Goal: Information Seeking & Learning: Stay updated

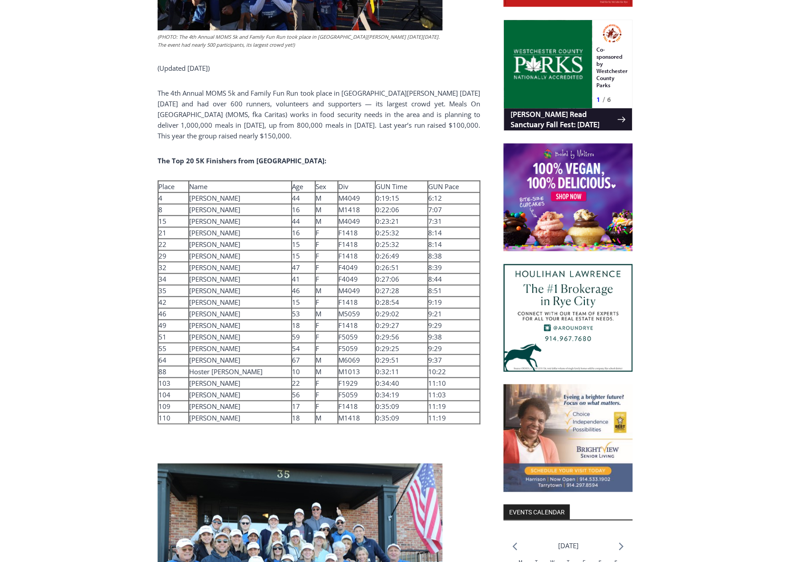
scroll to position [562, 0]
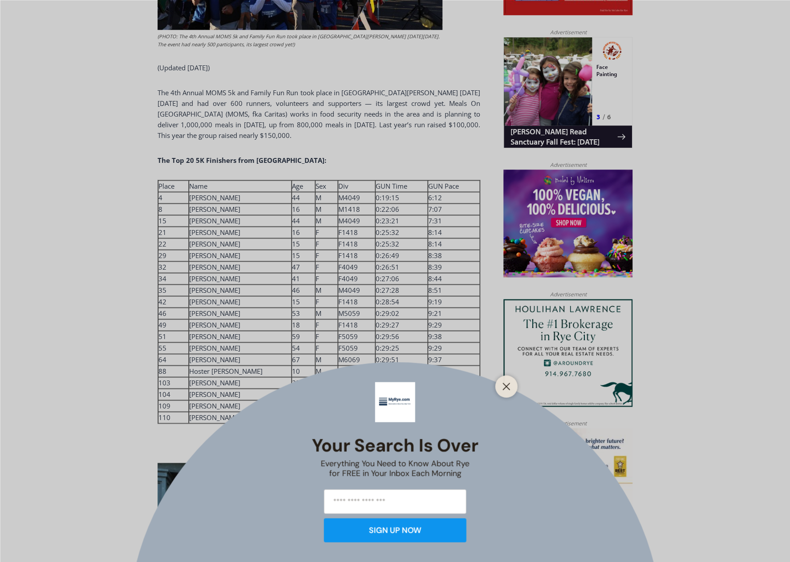
click at [120, 199] on div "Your Search is Over Everything You Need to Know About Rye for FREE in Your Inbo…" at bounding box center [395, 281] width 790 height 562
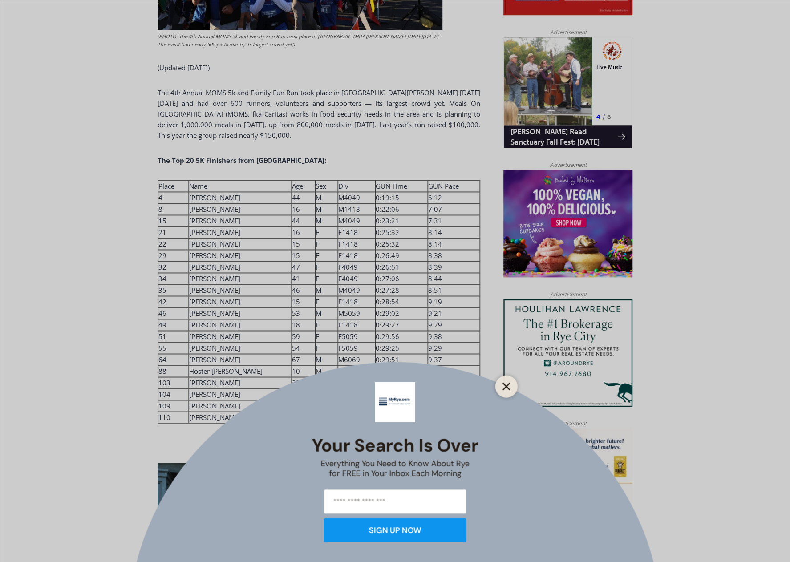
click at [502, 384] on icon "Close" at bounding box center [506, 386] width 8 height 8
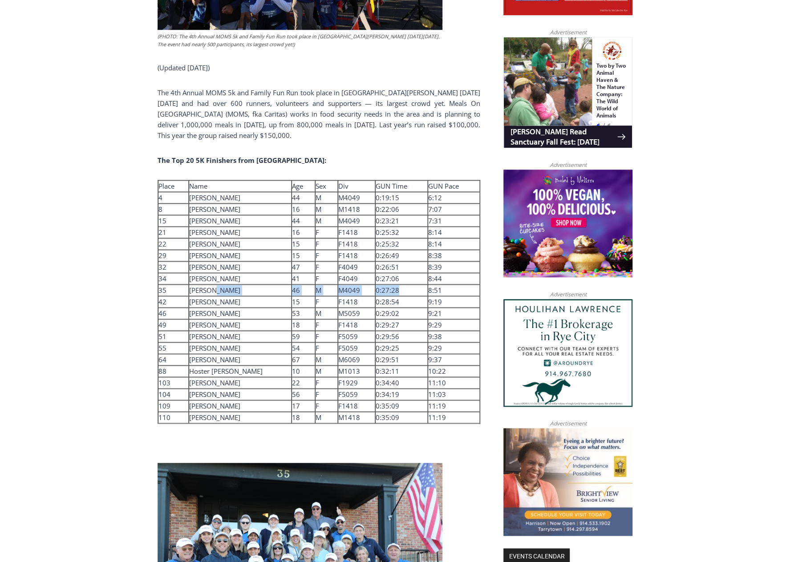
drag, startPoint x: 212, startPoint y: 279, endPoint x: 399, endPoint y: 279, distance: 186.4
click at [399, 284] on tr "35 Brian Cassin 46 M M4049 0:27:28 8:51" at bounding box center [319, 290] width 322 height 12
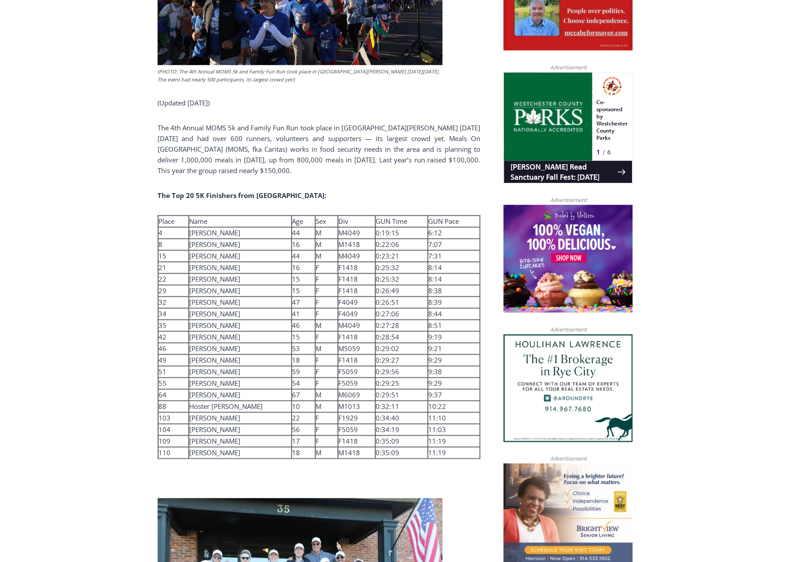
scroll to position [522, 0]
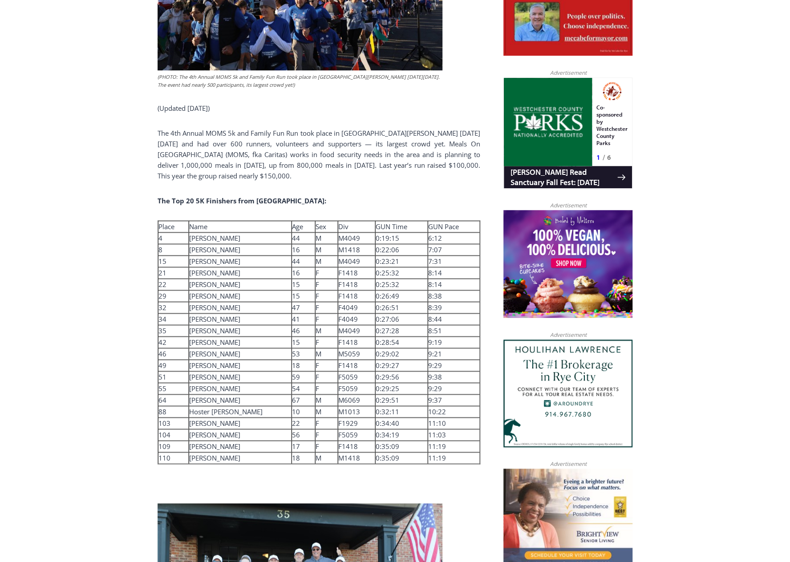
drag, startPoint x: 685, startPoint y: 354, endPoint x: 685, endPoint y: 324, distance: 30.7
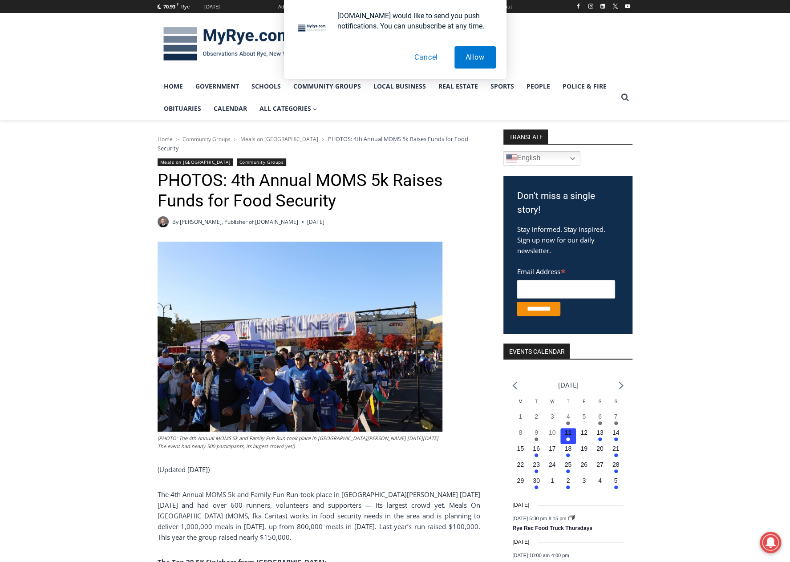
click at [228, 41] on div "[DOMAIN_NAME] would like to send you push notifications. You can unsubscribe at…" at bounding box center [395, 39] width 790 height 79
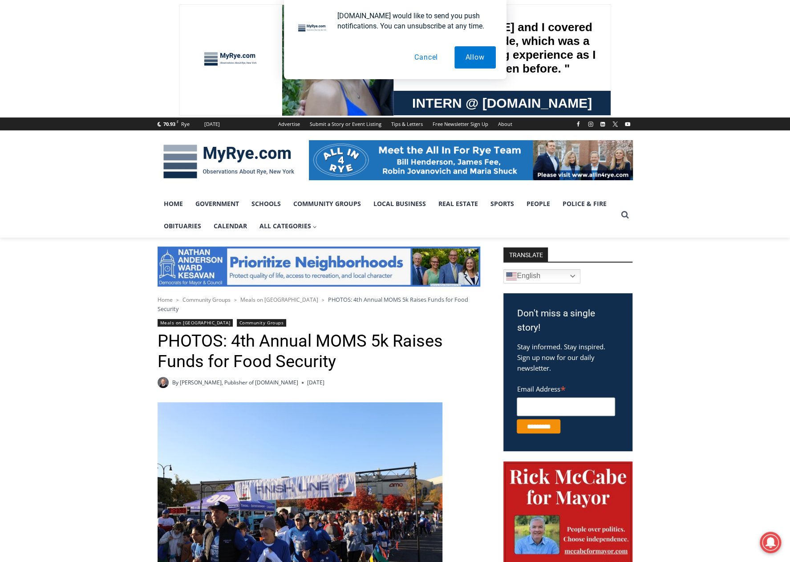
click at [256, 156] on img at bounding box center [229, 161] width 142 height 46
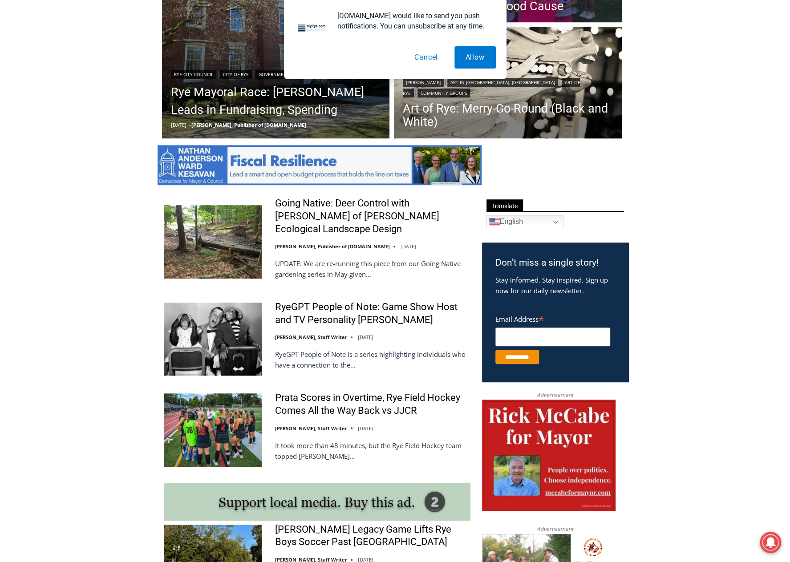
scroll to position [356, 0]
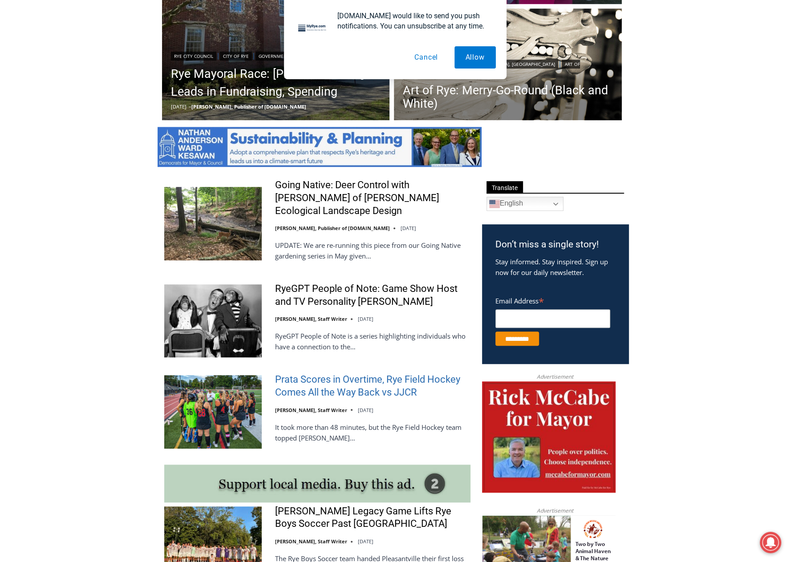
click at [345, 373] on link "Prata Scores in Overtime, Rye Field Hockey Comes All the Way Back vs JJCR" at bounding box center [372, 385] width 195 height 25
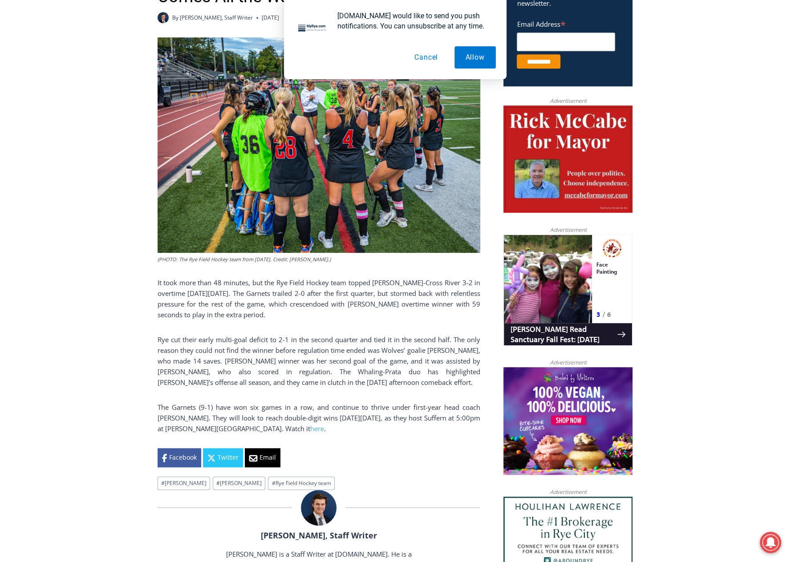
scroll to position [400, 0]
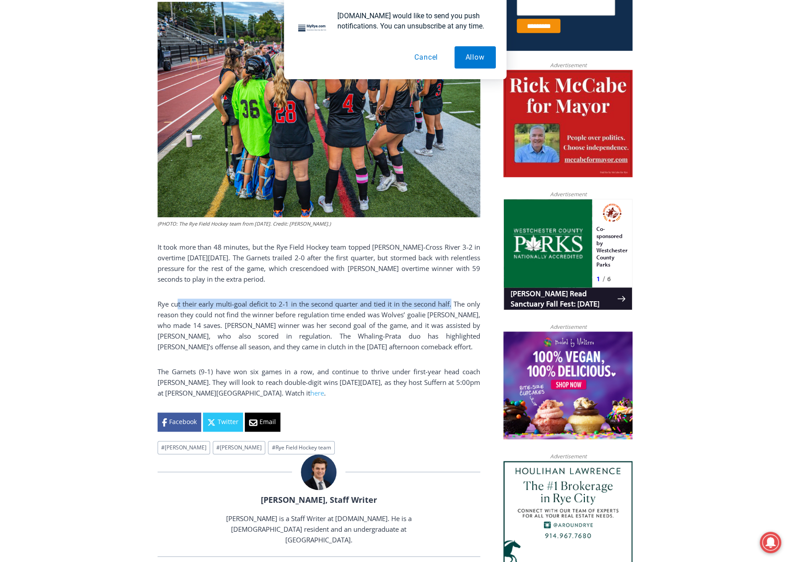
drag, startPoint x: 452, startPoint y: 308, endPoint x: 178, endPoint y: 307, distance: 273.2
click at [178, 307] on p "Rye cut their early multi-goal deficit to 2-1 in the second quarter and tied it…" at bounding box center [319, 325] width 323 height 53
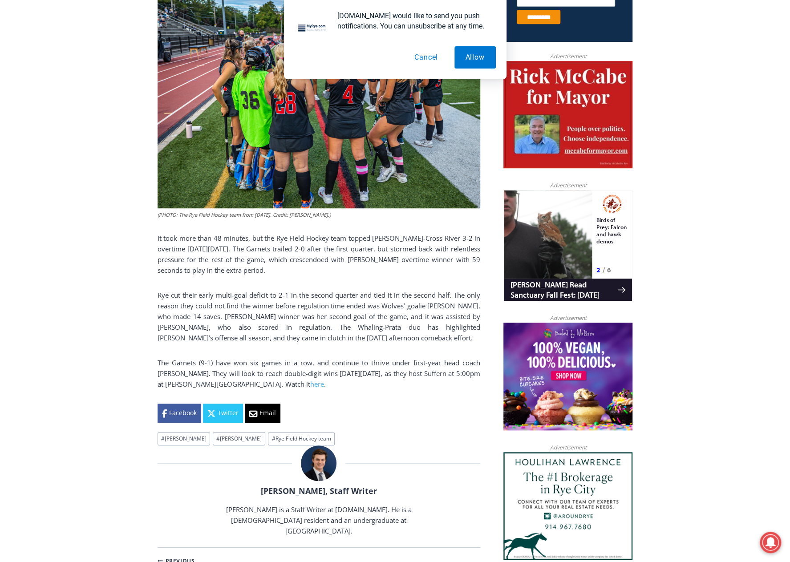
drag, startPoint x: 305, startPoint y: 327, endPoint x: 306, endPoint y: 348, distance: 20.5
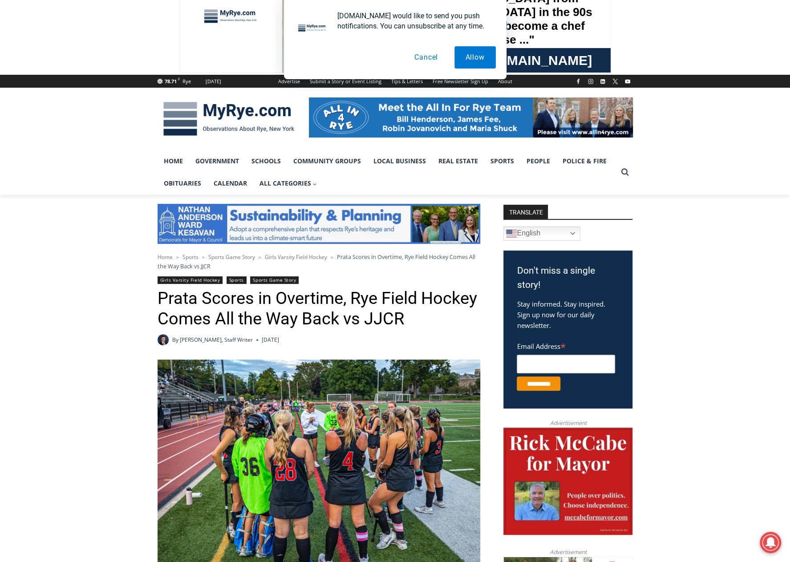
scroll to position [0, 0]
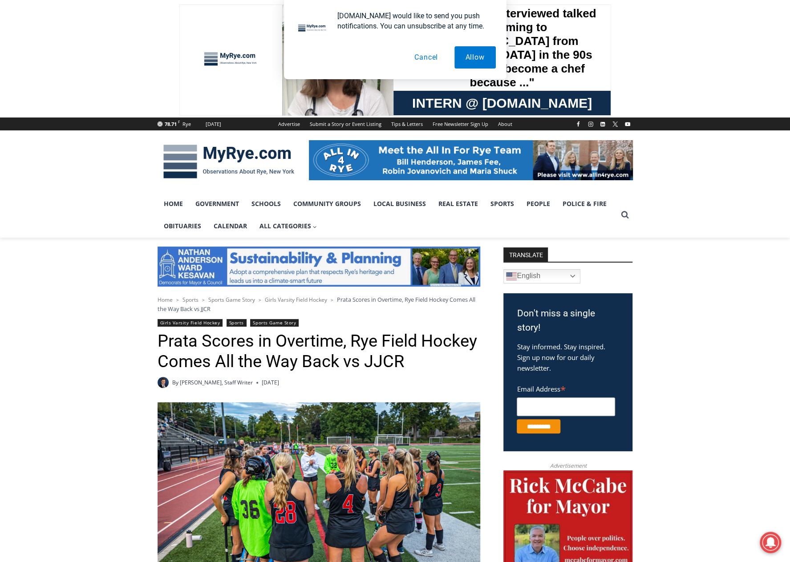
drag, startPoint x: 690, startPoint y: 431, endPoint x: 711, endPoint y: 303, distance: 129.8
click at [498, 205] on link "Sports" at bounding box center [502, 204] width 36 height 22
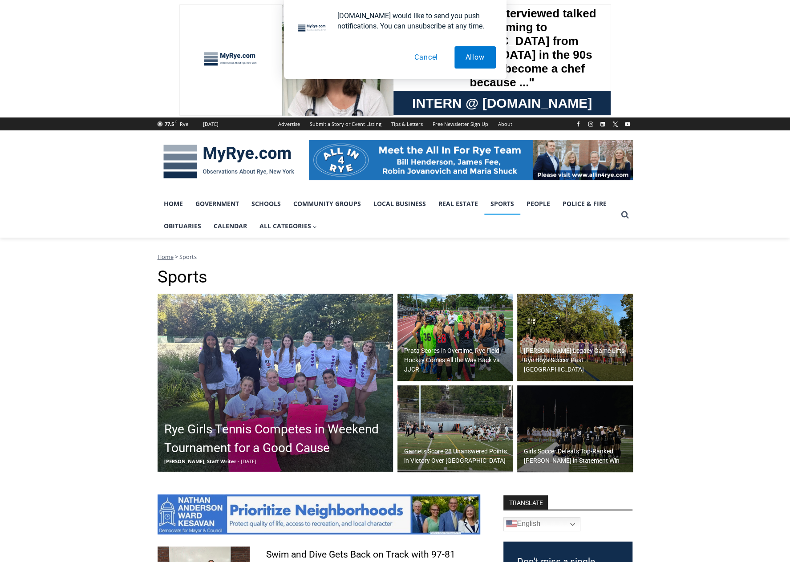
click at [598, 355] on h2 "[PERSON_NAME] Legacy Game Lifts Rye Boys Soccer Past [GEOGRAPHIC_DATA]" at bounding box center [577, 360] width 107 height 28
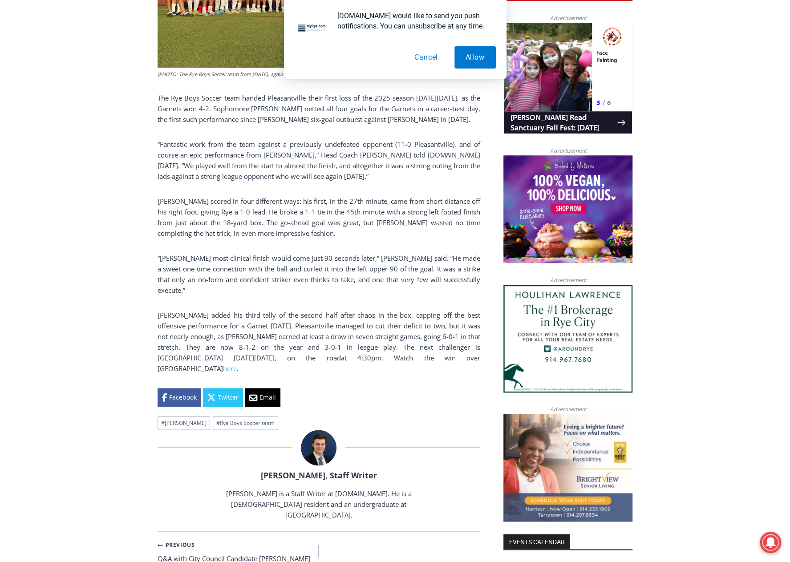
scroll to position [562, 0]
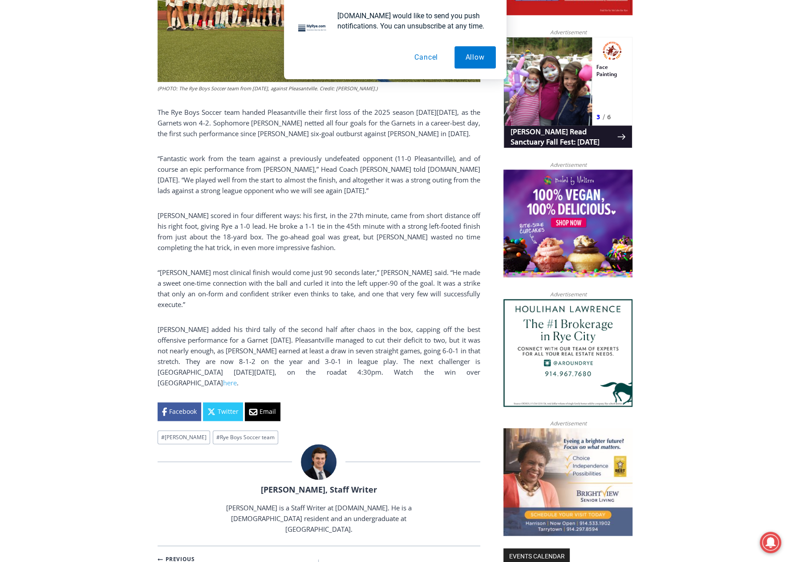
drag, startPoint x: 0, startPoint y: 0, endPoint x: 675, endPoint y: 319, distance: 746.2
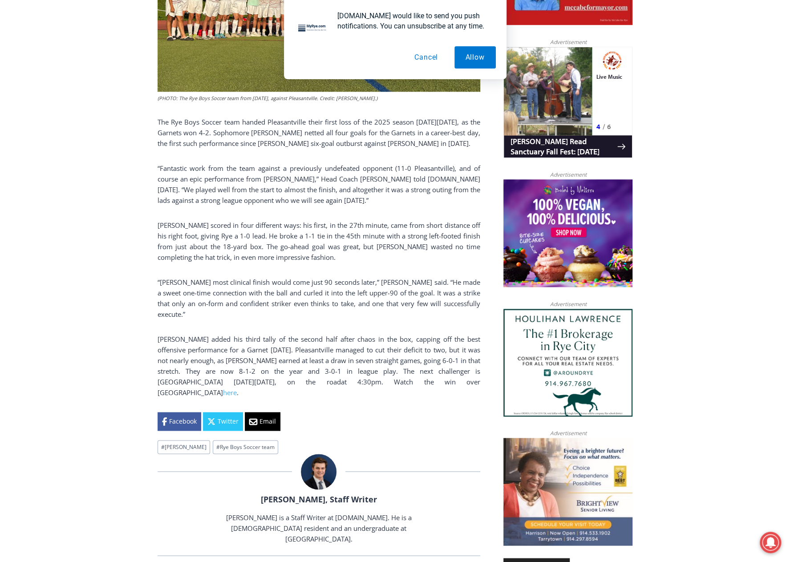
scroll to position [538, 0]
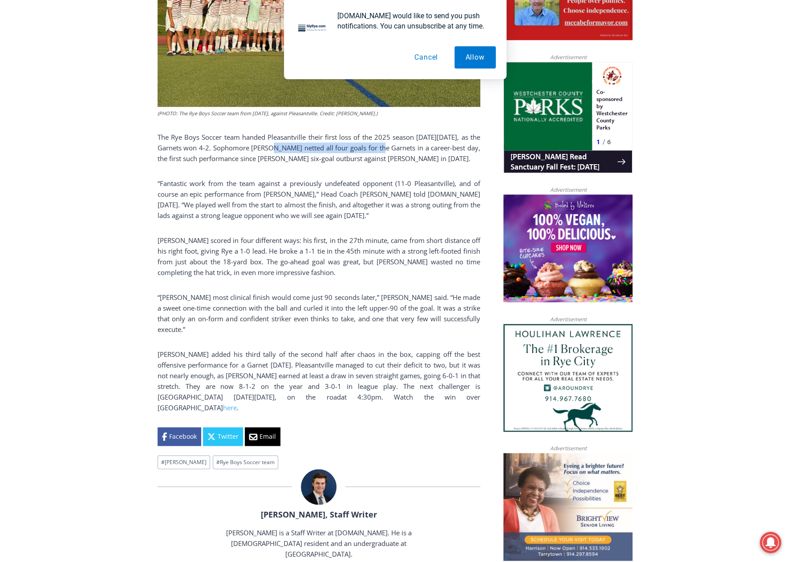
drag, startPoint x: 384, startPoint y: 150, endPoint x: 268, endPoint y: 151, distance: 115.3
click at [268, 151] on p "The Rye Boys Soccer team handed Pleasantville their first loss of the 2025 seas…" at bounding box center [319, 148] width 323 height 32
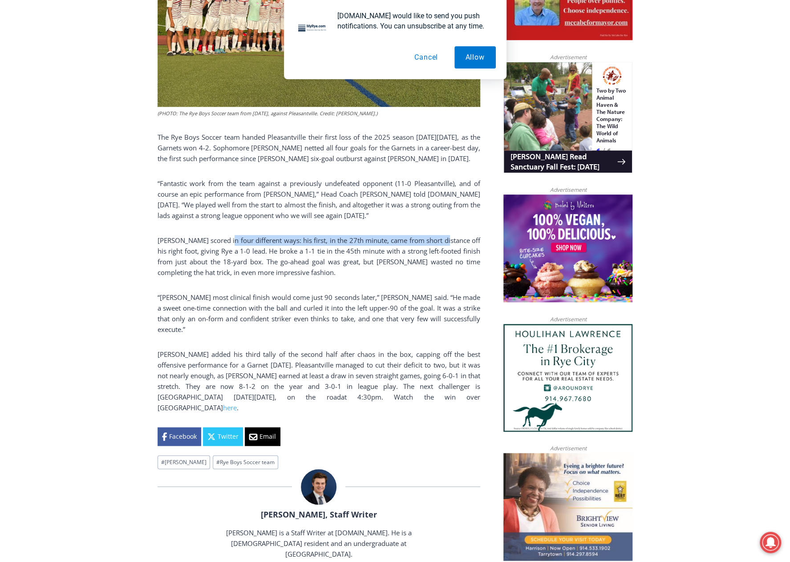
drag, startPoint x: 444, startPoint y: 251, endPoint x: 228, endPoint y: 251, distance: 215.8
click at [228, 251] on p "Wismer scored in four different ways: his first, in the 27th minute, came from …" at bounding box center [319, 256] width 323 height 43
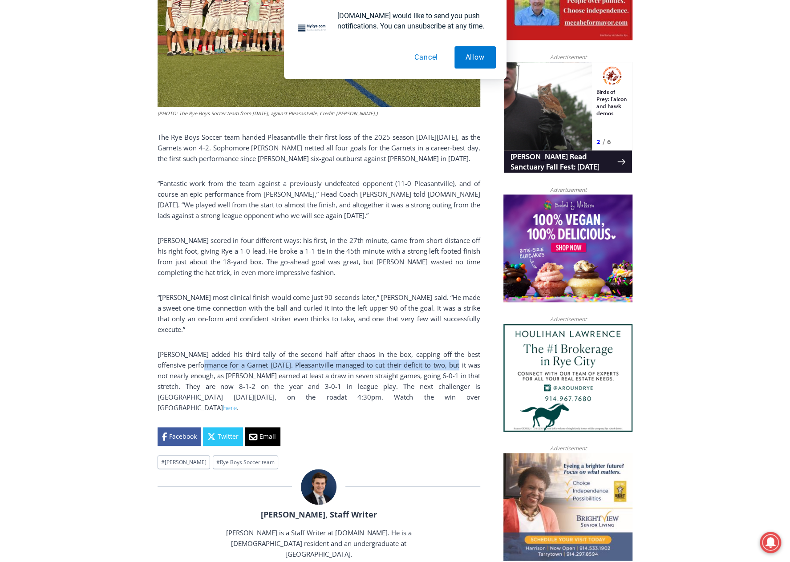
drag, startPoint x: 443, startPoint y: 364, endPoint x: 198, endPoint y: 362, distance: 244.8
click at [198, 362] on p "Wismer added his third tally of the second half after chaos in the box, capping…" at bounding box center [319, 381] width 323 height 64
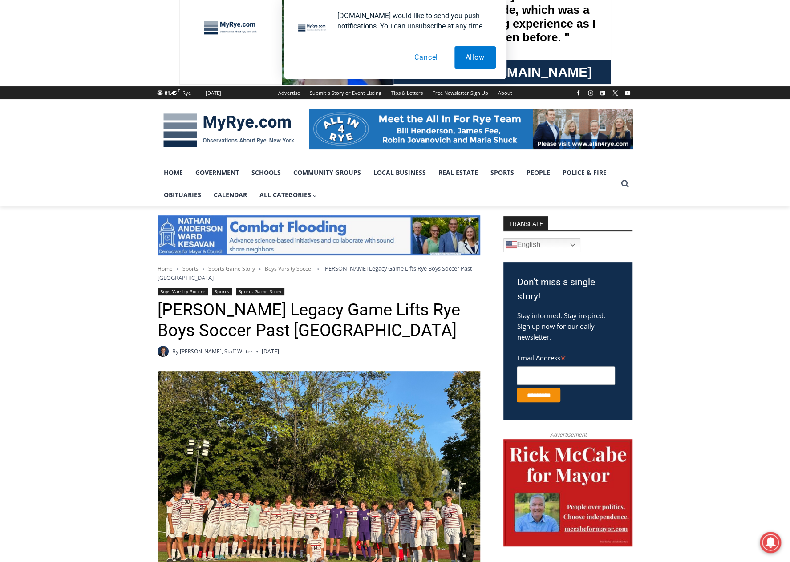
scroll to position [4, 0]
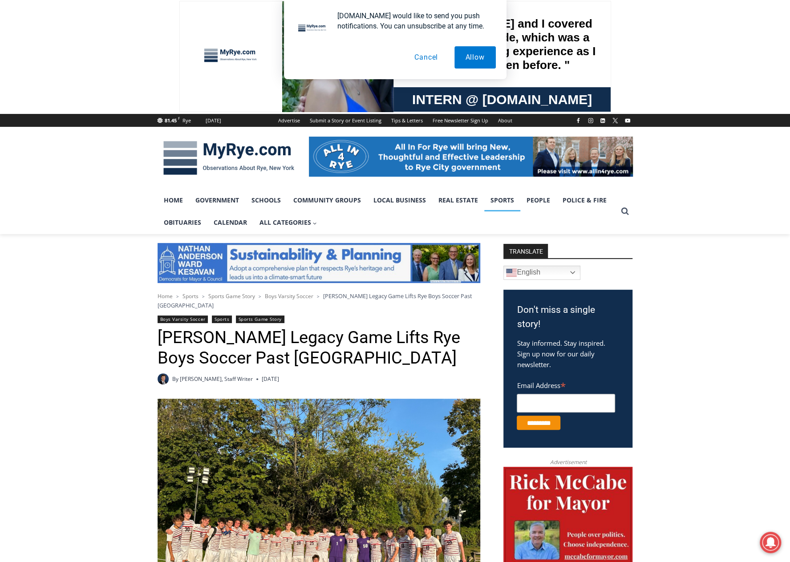
click at [503, 202] on link "Sports" at bounding box center [502, 200] width 36 height 22
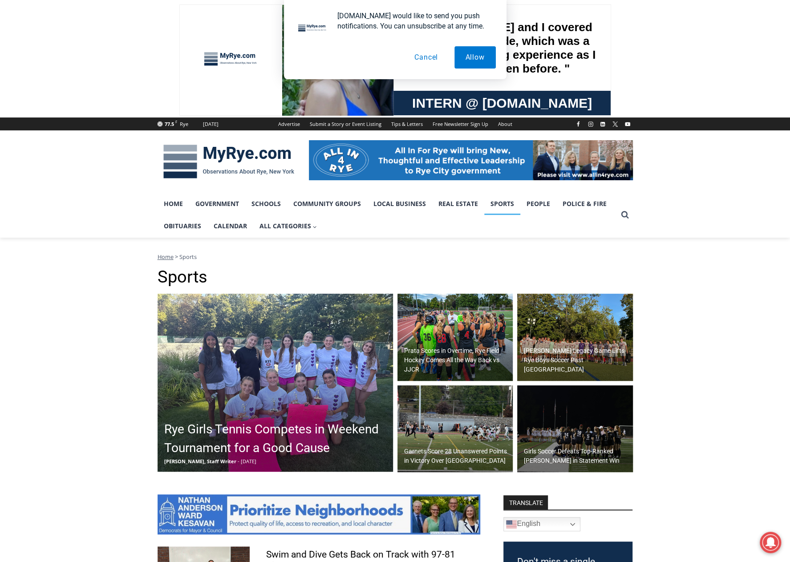
click at [317, 430] on h2 "Rye Girls Tennis Competes in Weekend Tournament for a Good Cause" at bounding box center [277, 438] width 226 height 37
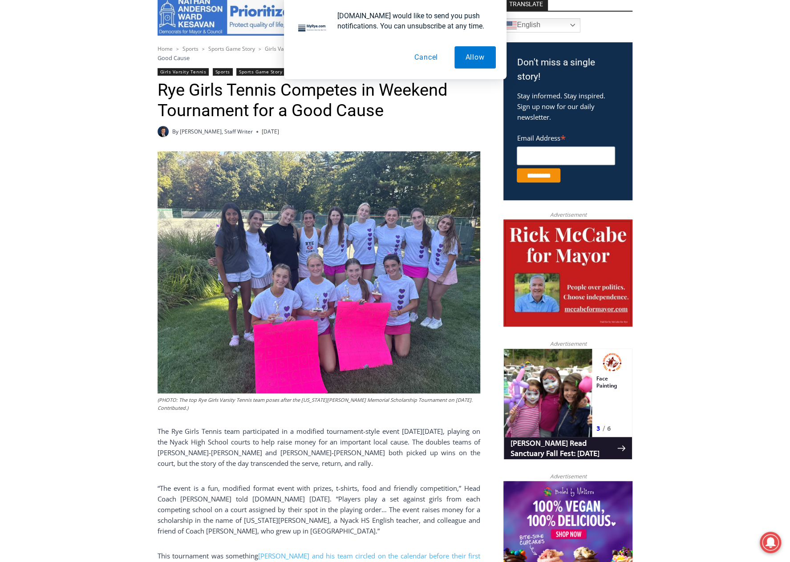
scroll to position [257, 0]
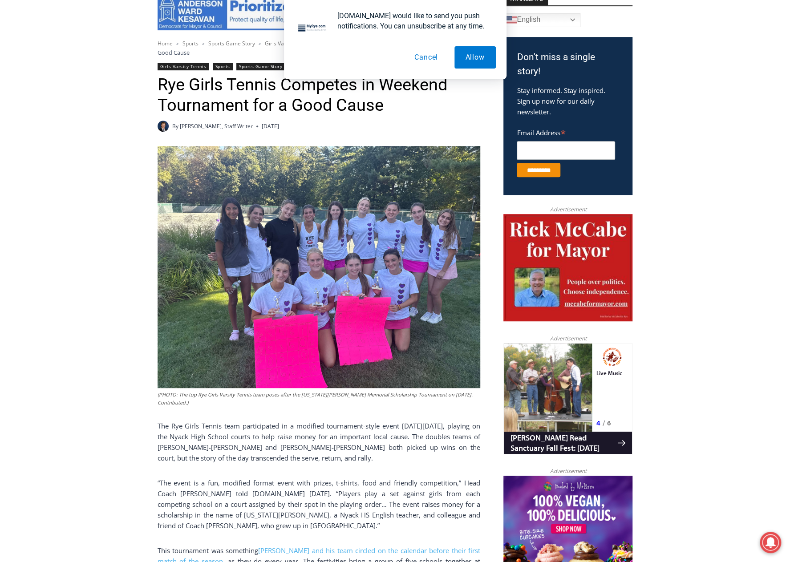
drag, startPoint x: 380, startPoint y: 459, endPoint x: 380, endPoint y: 479, distance: 20.5
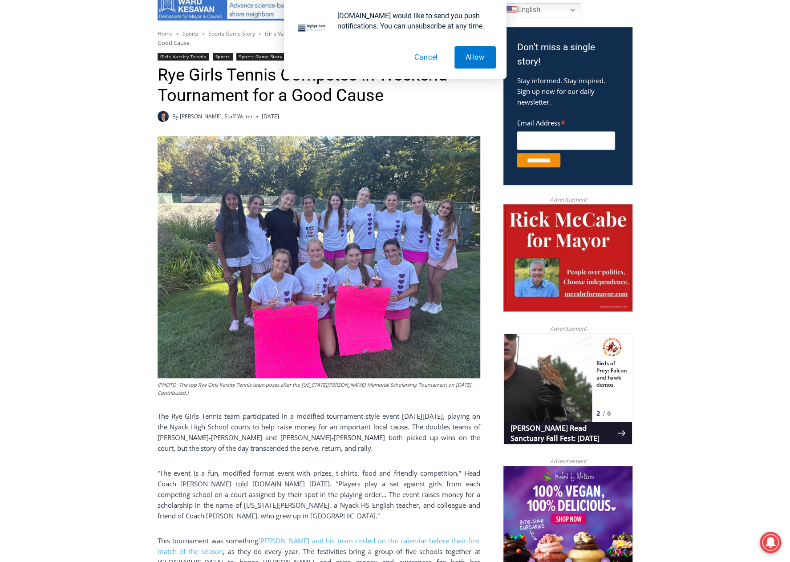
scroll to position [269, 0]
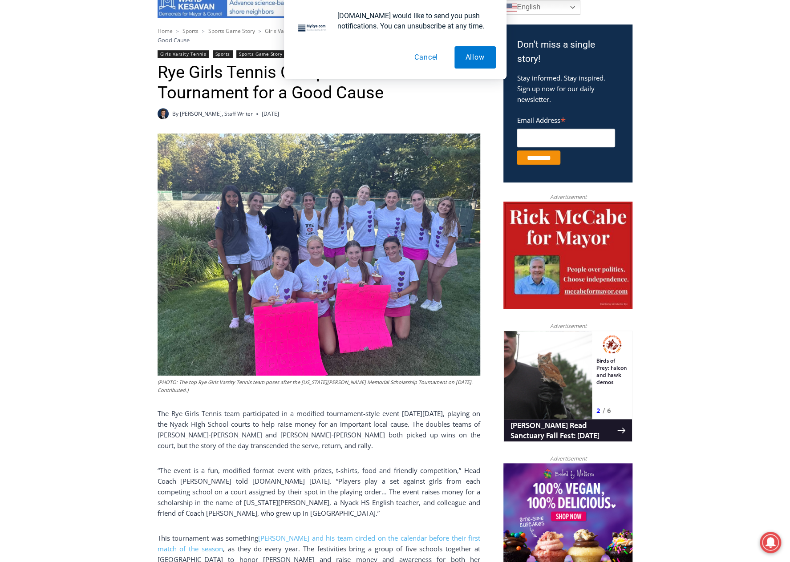
drag, startPoint x: 380, startPoint y: 479, endPoint x: 381, endPoint y: 493, distance: 14.3
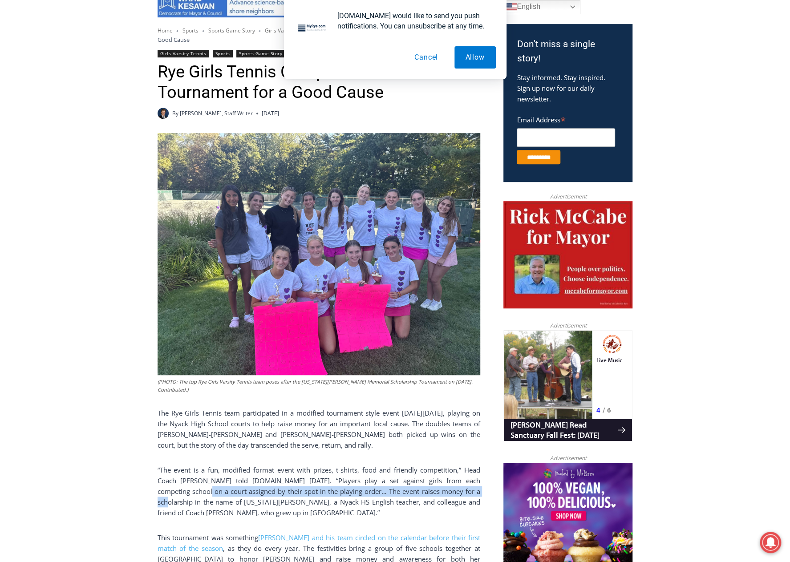
drag, startPoint x: 458, startPoint y: 488, endPoint x: 180, endPoint y: 489, distance: 278.1
click at [180, 489] on p "“The event is a fun, modified format event with prizes, t-shirts, food and frie…" at bounding box center [319, 491] width 323 height 53
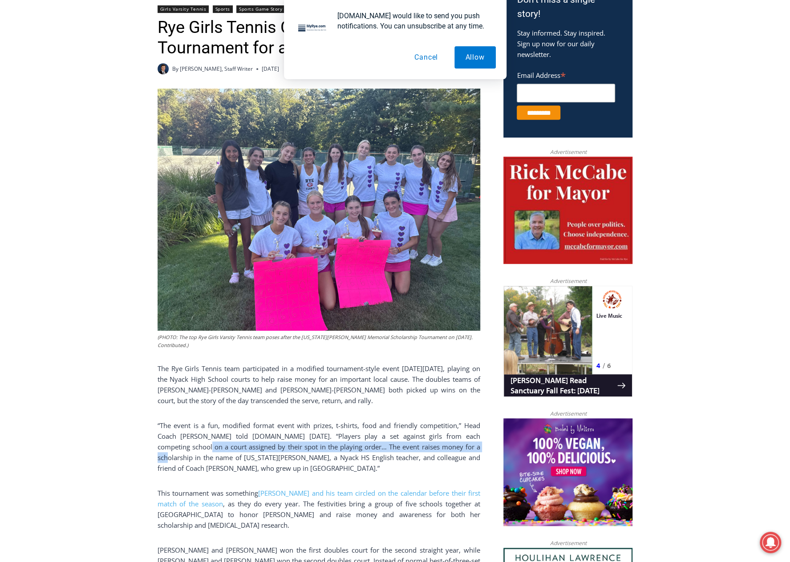
scroll to position [358, 0]
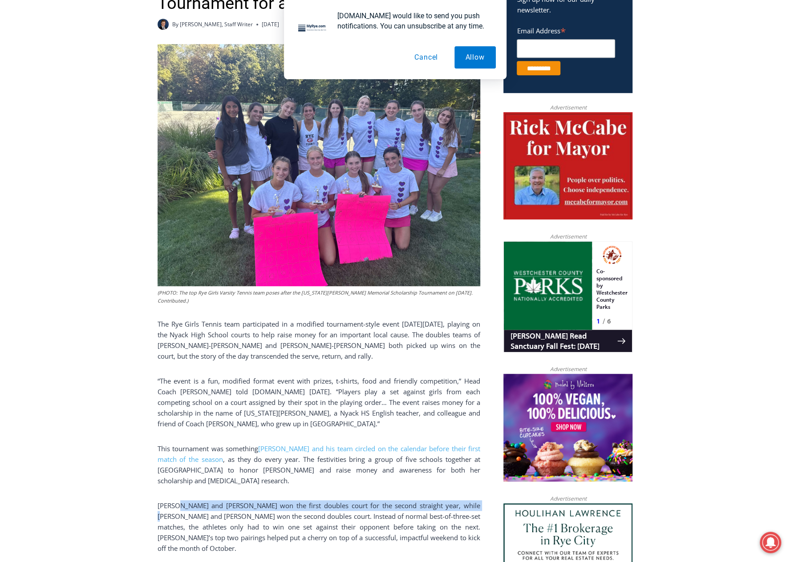
drag, startPoint x: 462, startPoint y: 508, endPoint x: 177, endPoint y: 506, distance: 285.2
click at [177, 506] on p "Poole and Pepper won the first doubles court for the second straight year, whil…" at bounding box center [319, 526] width 323 height 53
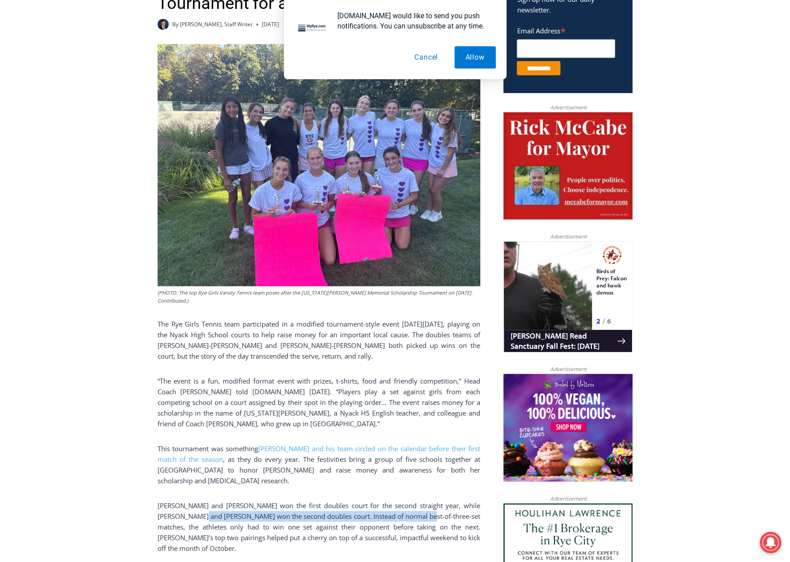
drag, startPoint x: 177, startPoint y: 514, endPoint x: 402, endPoint y: 516, distance: 224.7
click at [402, 516] on p "Poole and Pepper won the first doubles court for the second straight year, whil…" at bounding box center [319, 526] width 323 height 53
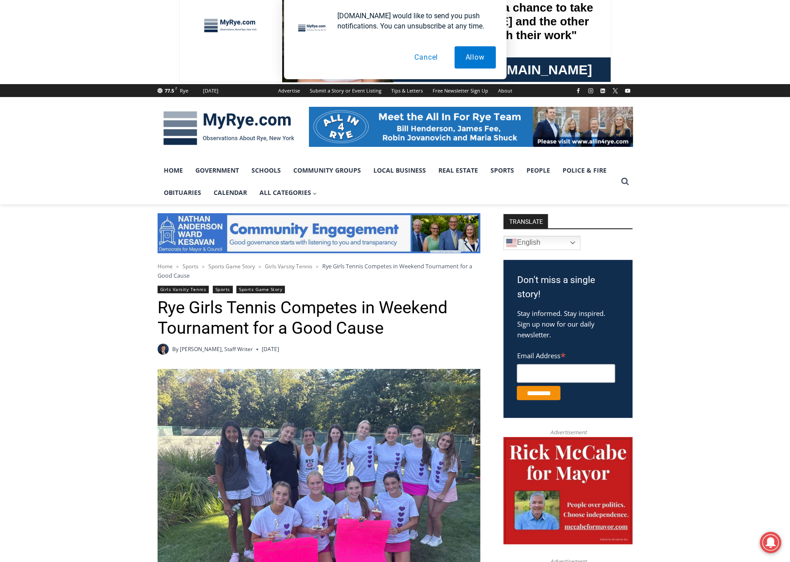
scroll to position [0, 0]
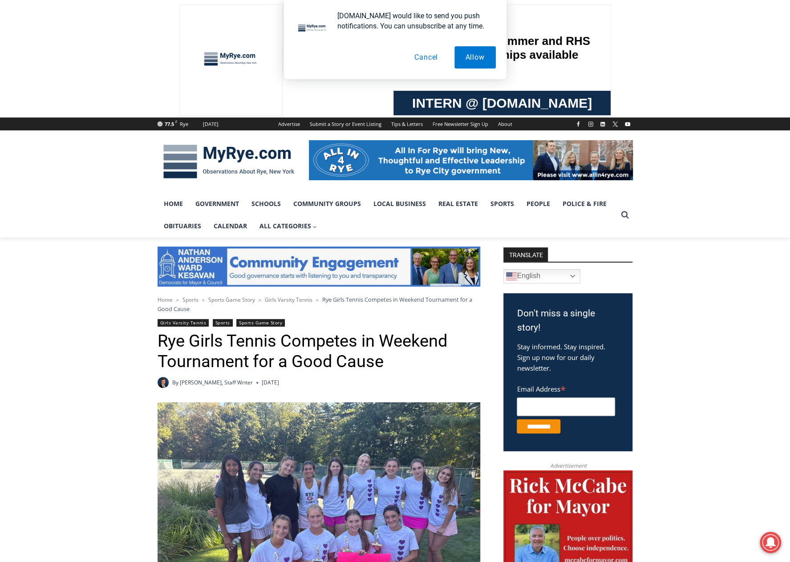
click at [238, 153] on img at bounding box center [229, 161] width 142 height 46
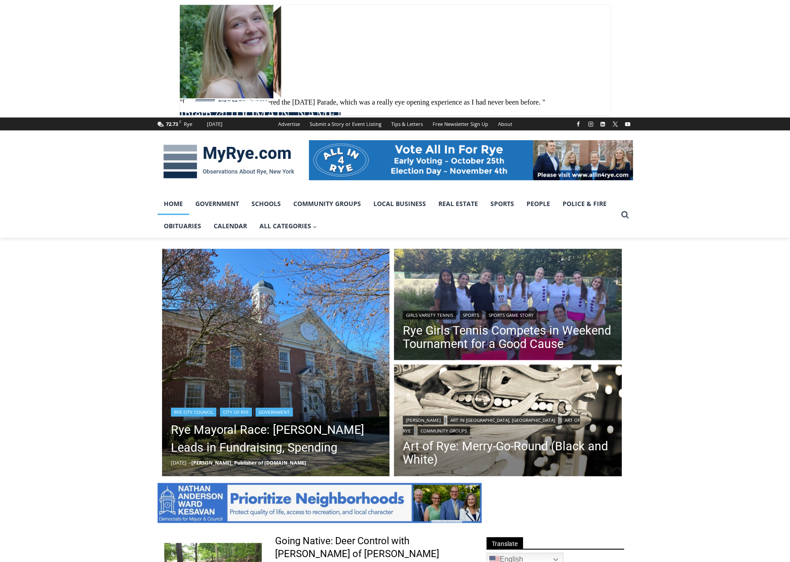
click at [254, 309] on img "Read More Rye Mayoral Race: Henderson Leads in Fundraising, Spending" at bounding box center [276, 363] width 228 height 228
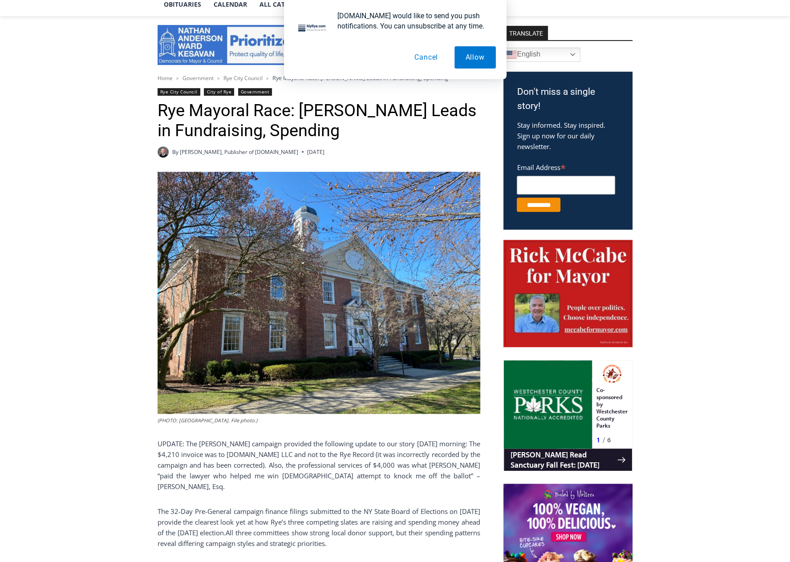
scroll to position [311, 0]
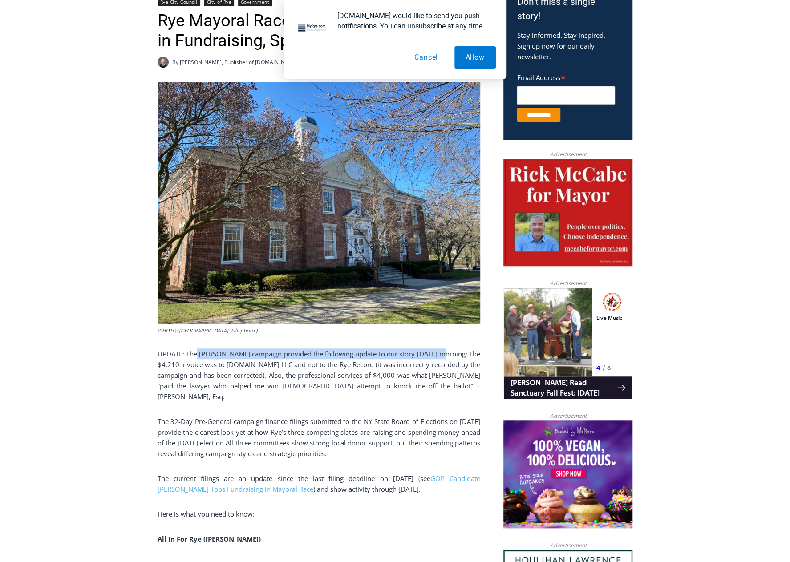
drag, startPoint x: 464, startPoint y: 358, endPoint x: 199, endPoint y: 357, distance: 264.3
click at [199, 357] on p "UPDATE: The McCabe campaign provided the following update to our story Tuesday …" at bounding box center [319, 374] width 323 height 53
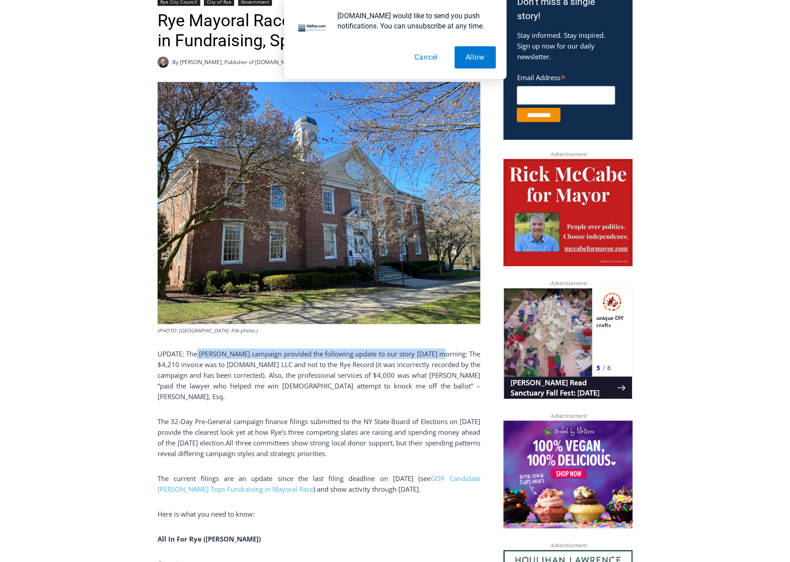
click at [199, 357] on p "UPDATE: The McCabe campaign provided the following update to our story Tuesday …" at bounding box center [319, 374] width 323 height 53
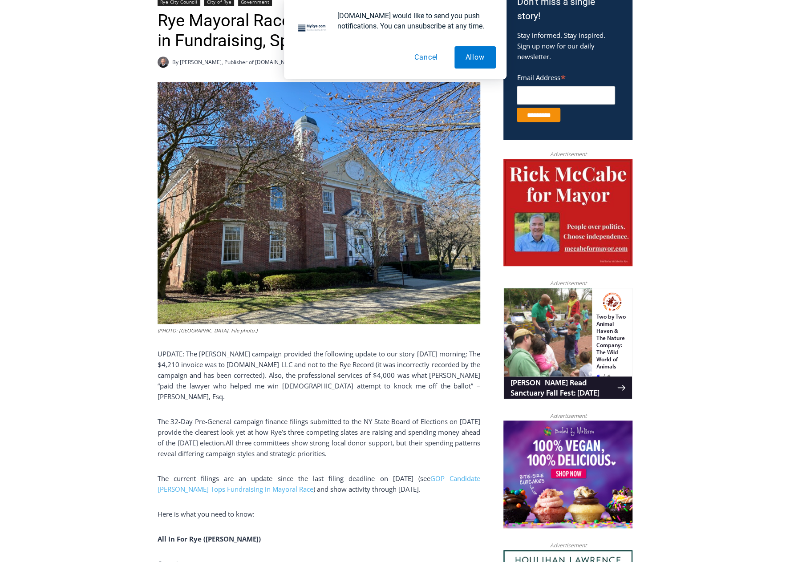
click at [203, 364] on p "UPDATE: The McCabe campaign provided the following update to our story Tuesday …" at bounding box center [319, 374] width 323 height 53
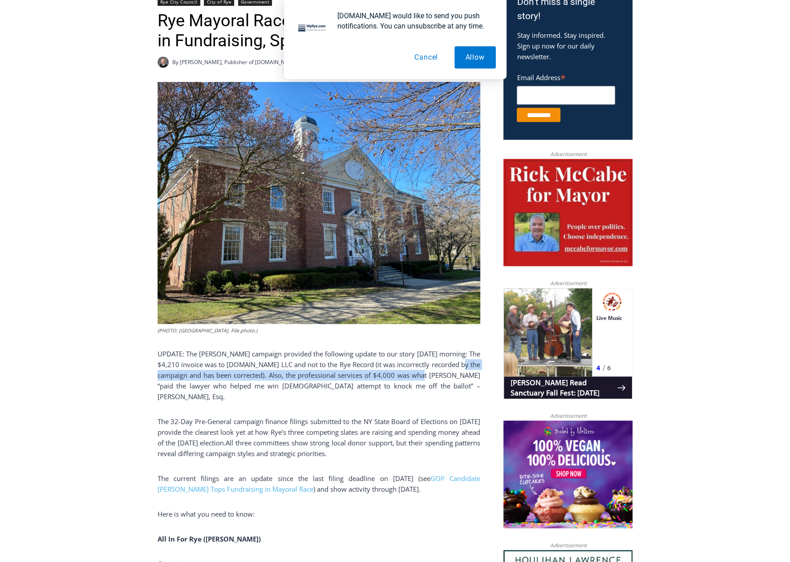
drag, startPoint x: 453, startPoint y: 374, endPoint x: 174, endPoint y: 374, distance: 279.0
click at [174, 374] on p "UPDATE: The McCabe campaign provided the following update to our story Tuesday …" at bounding box center [319, 374] width 323 height 53
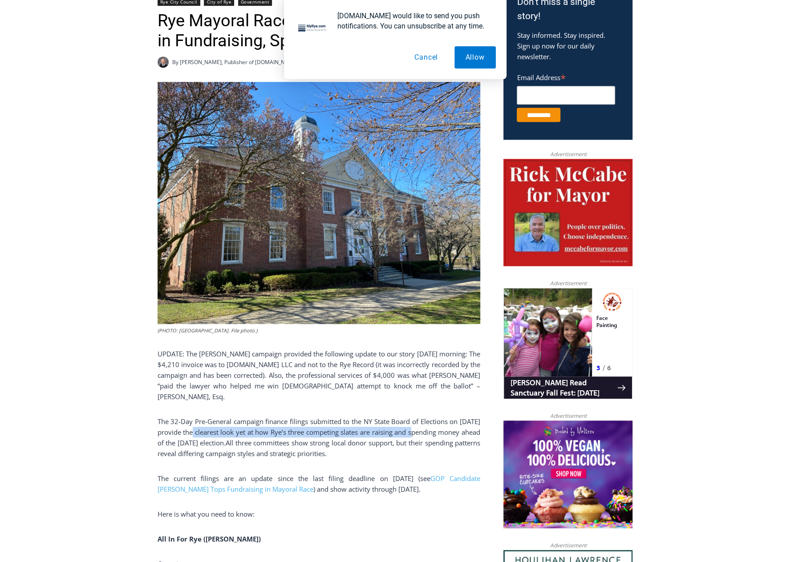
drag, startPoint x: 456, startPoint y: 421, endPoint x: 221, endPoint y: 425, distance: 235.0
click at [221, 425] on span "The 32-Day Pre-General campaign finance filings submitted to the NY State Board…" at bounding box center [319, 432] width 323 height 30
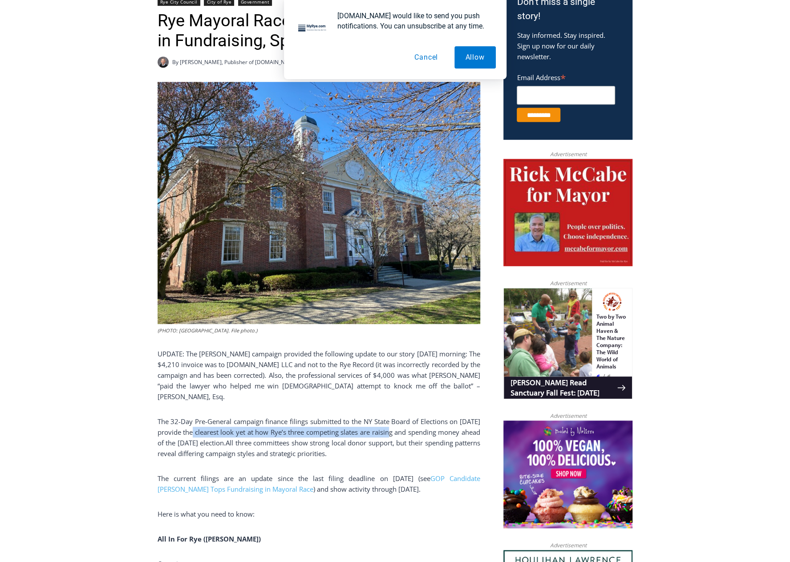
drag, startPoint x: 221, startPoint y: 425, endPoint x: 434, endPoint y: 424, distance: 213.2
click at [434, 424] on span "The 32-Day Pre-General campaign finance filings submitted to the NY State Board…" at bounding box center [319, 432] width 323 height 30
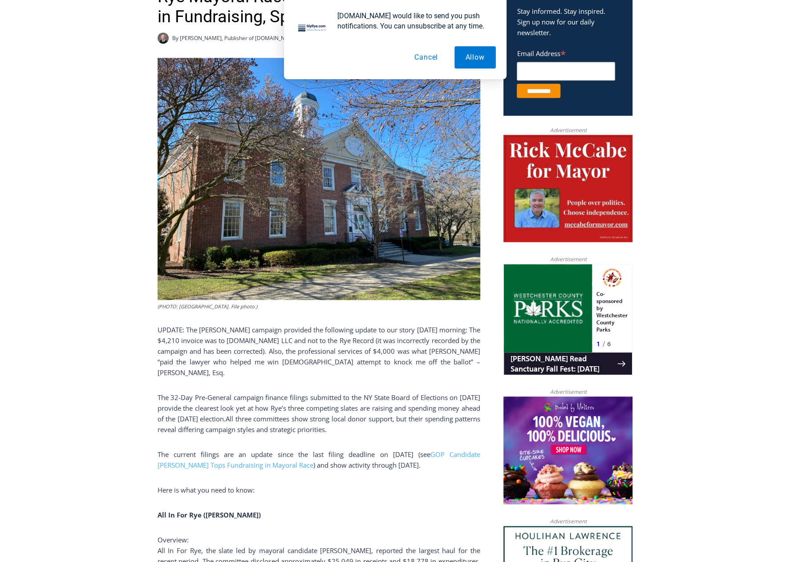
drag, startPoint x: 315, startPoint y: 446, endPoint x: 314, endPoint y: 469, distance: 23.2
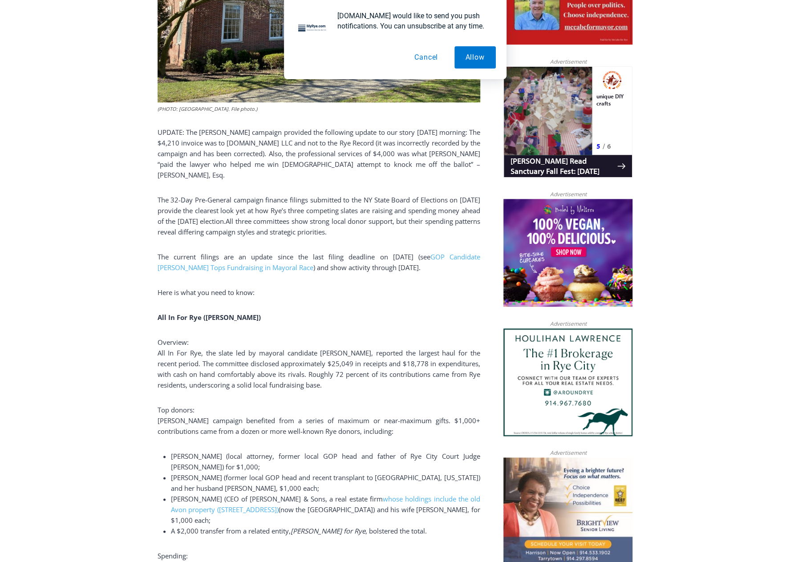
scroll to position [536, 0]
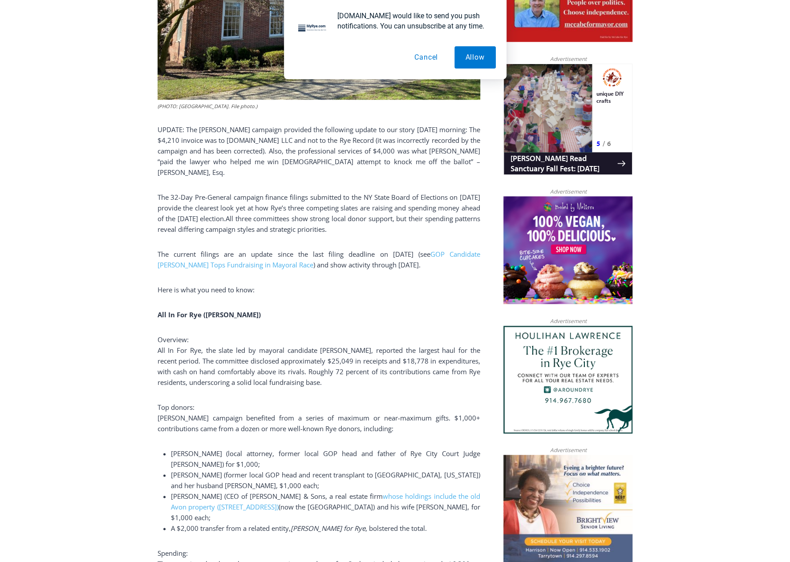
drag, startPoint x: 342, startPoint y: 367, endPoint x: 339, endPoint y: 387, distance: 20.3
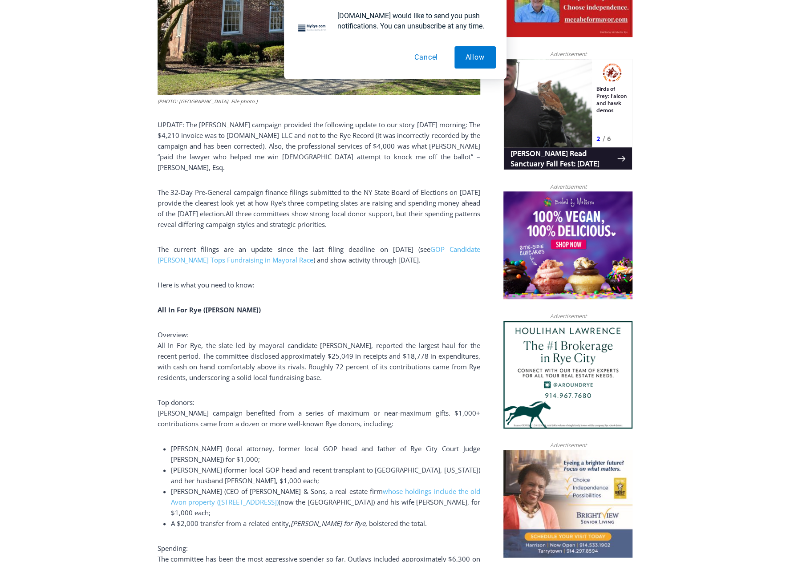
drag, startPoint x: 339, startPoint y: 388, endPoint x: 337, endPoint y: 399, distance: 11.3
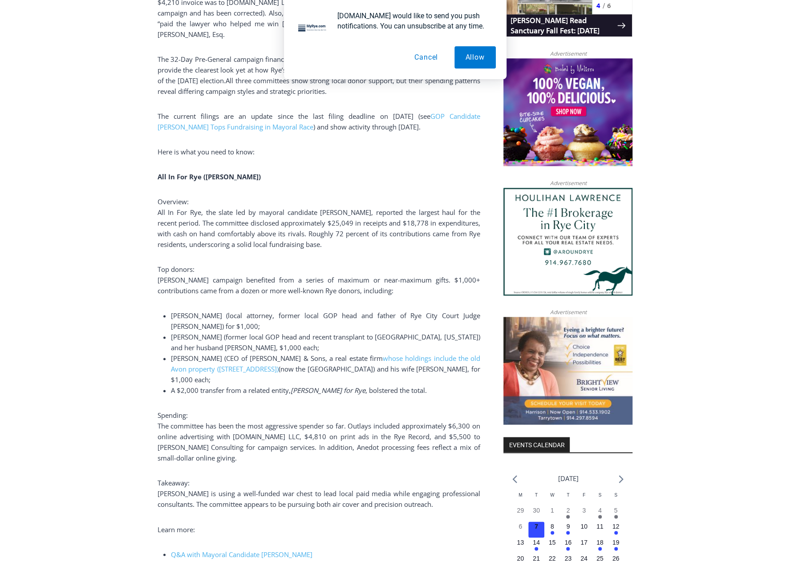
scroll to position [675, 0]
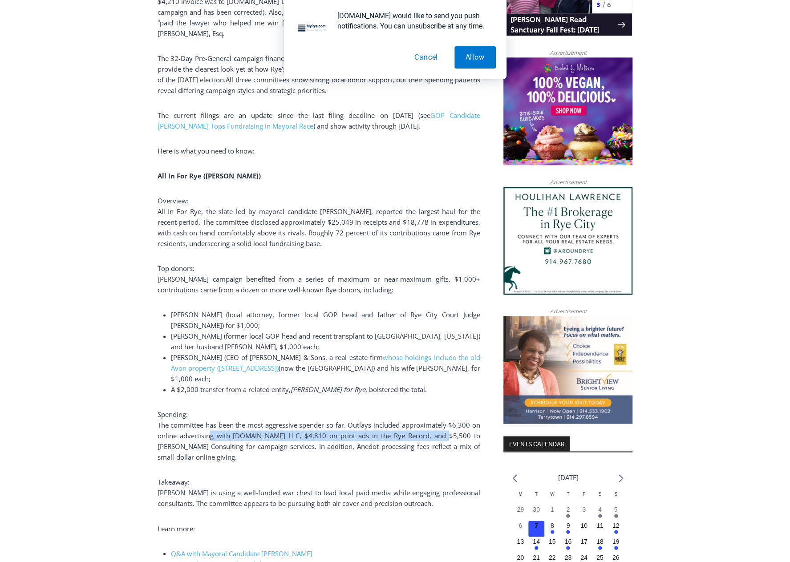
drag, startPoint x: 450, startPoint y: 429, endPoint x: 209, endPoint y: 427, distance: 241.2
click at [209, 427] on span "The committee has been the most aggressive spender so far. Outlays included app…" at bounding box center [319, 441] width 323 height 41
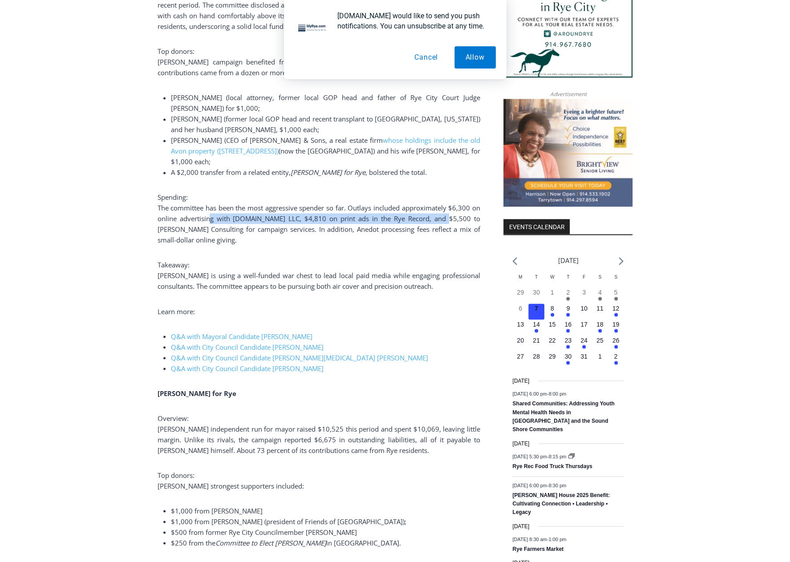
scroll to position [897, 0]
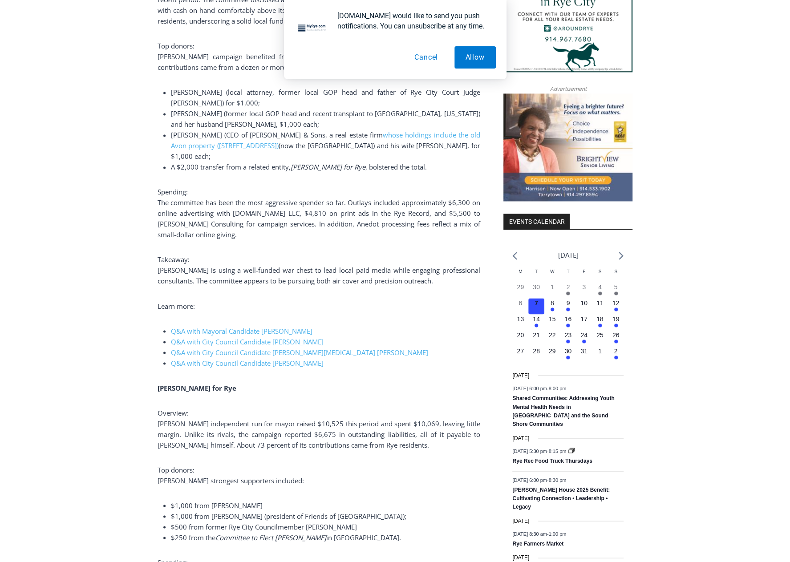
click at [209, 419] on span "Rick McCabe’s independent run for mayor raised $10,525 this period and spent $1…" at bounding box center [319, 434] width 323 height 30
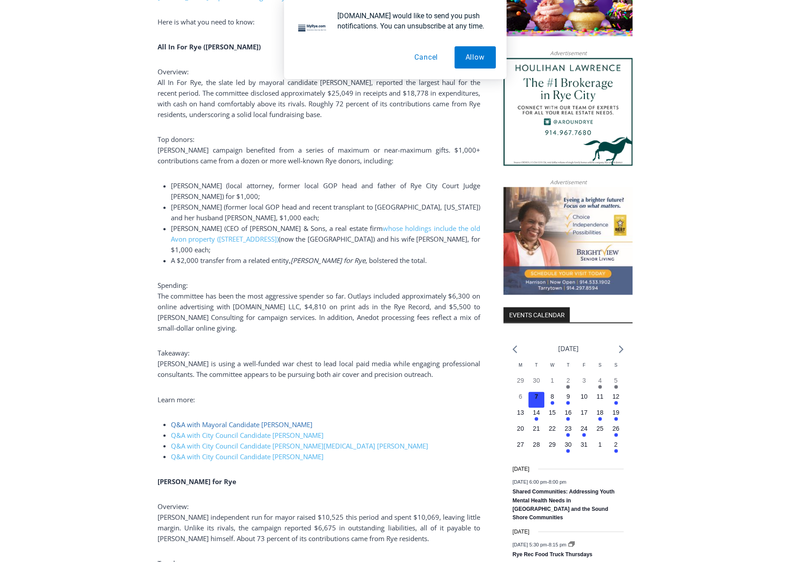
scroll to position [785, 0]
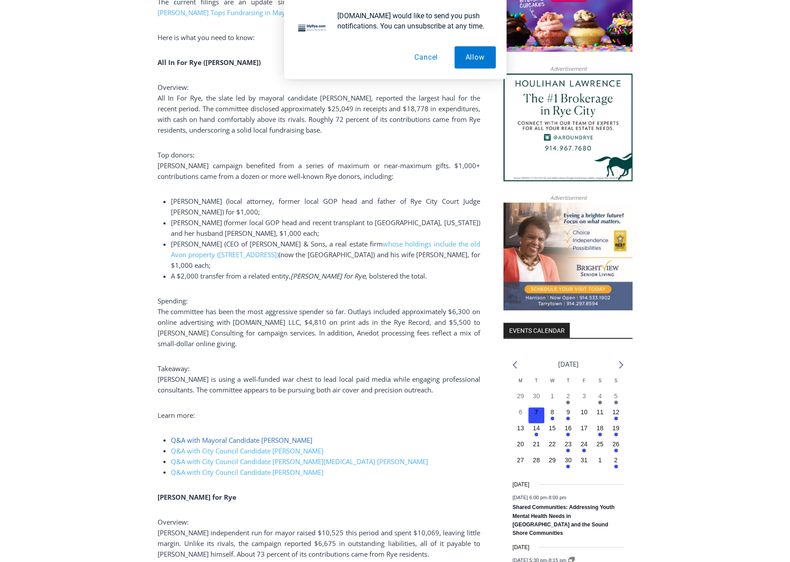
drag, startPoint x: 209, startPoint y: 414, endPoint x: 206, endPoint y: 379, distance: 35.7
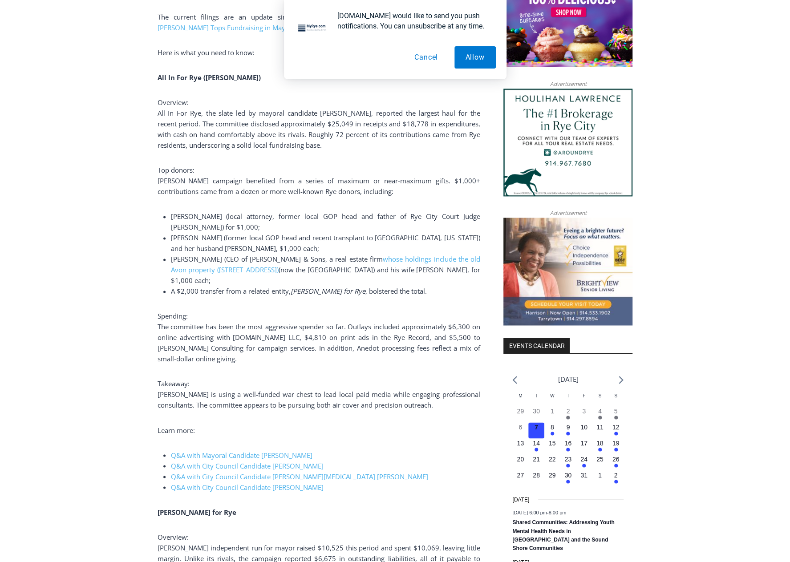
drag, startPoint x: 408, startPoint y: 466, endPoint x: 404, endPoint y: 448, distance: 18.6
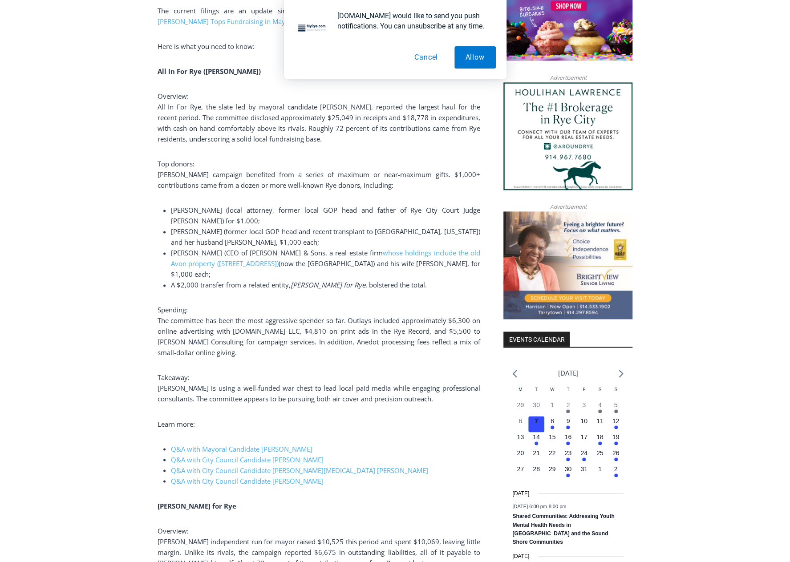
scroll to position [777, 0]
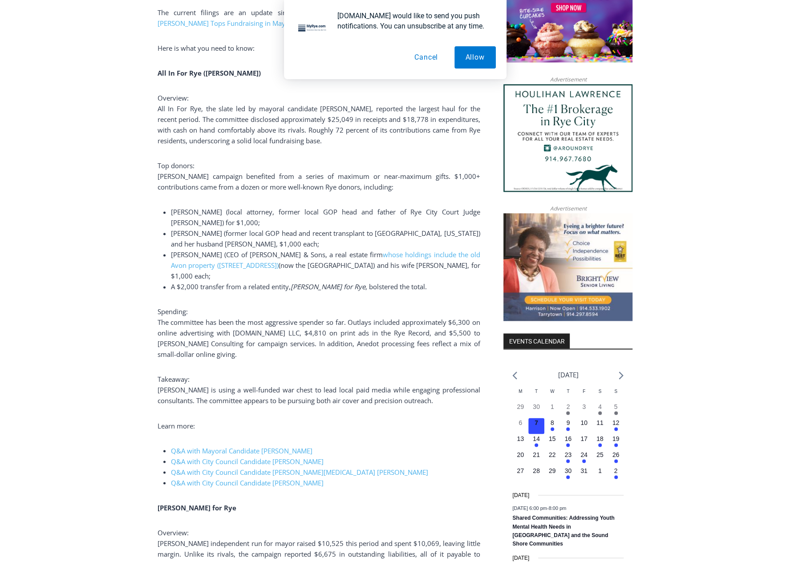
drag, startPoint x: 404, startPoint y: 448, endPoint x: 403, endPoint y: 434, distance: 13.8
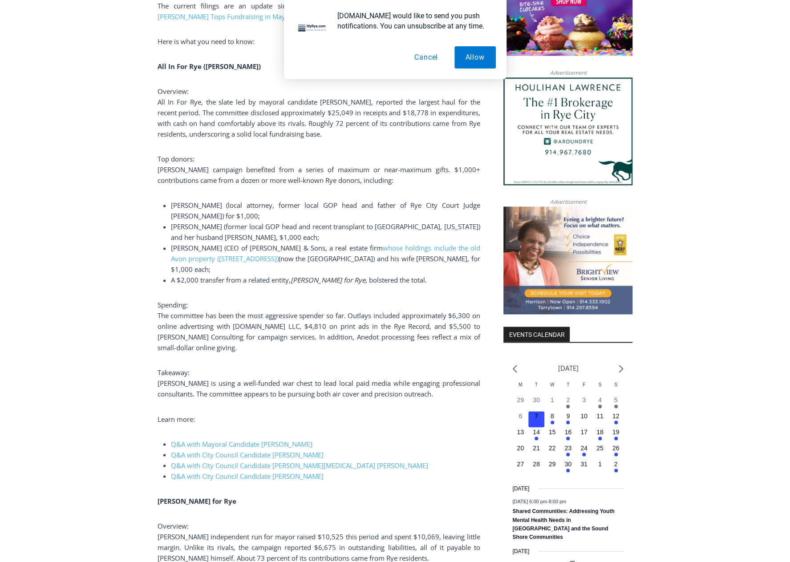
drag, startPoint x: 403, startPoint y: 434, endPoint x: 403, endPoint y: 448, distance: 13.8
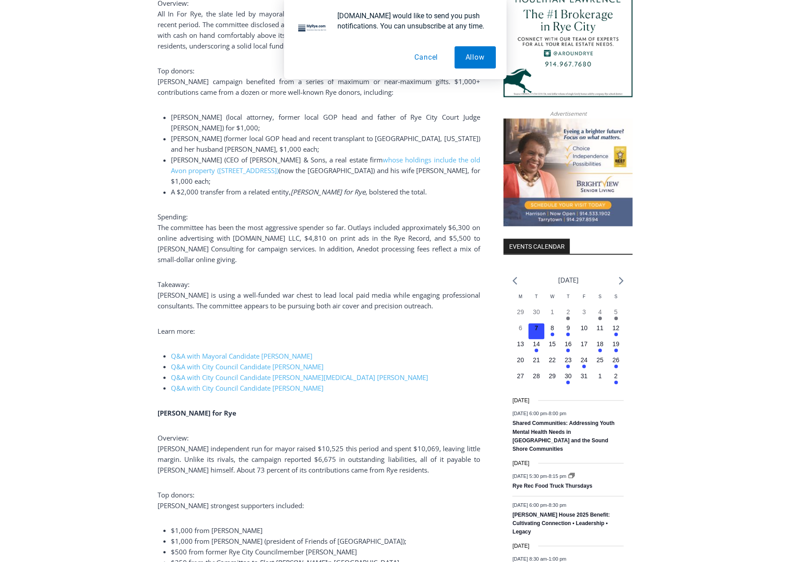
scroll to position [918, 0]
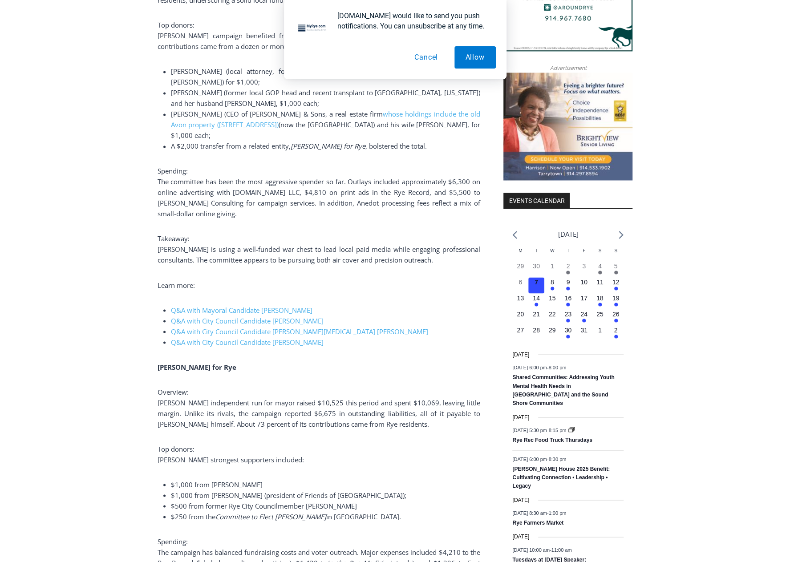
click at [358, 443] on p "Top donors: McCabe’s strongest supporters included:" at bounding box center [319, 453] width 323 height 21
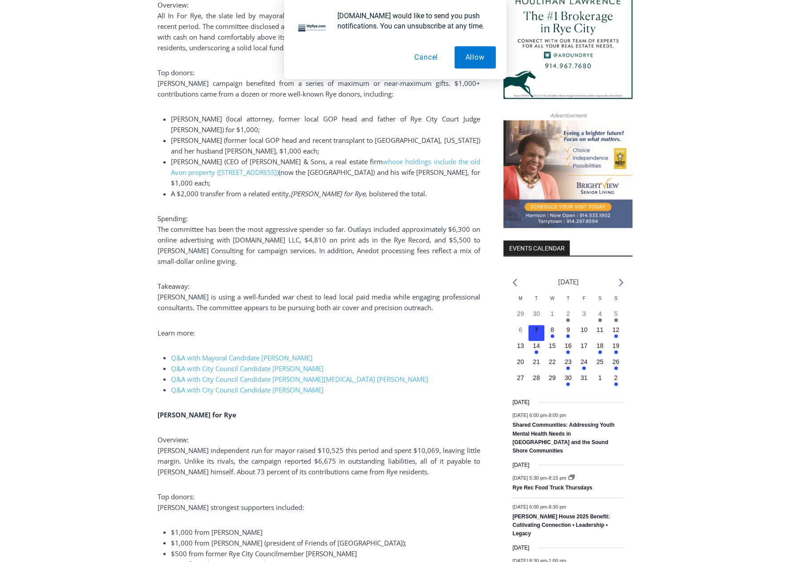
scroll to position [858, 0]
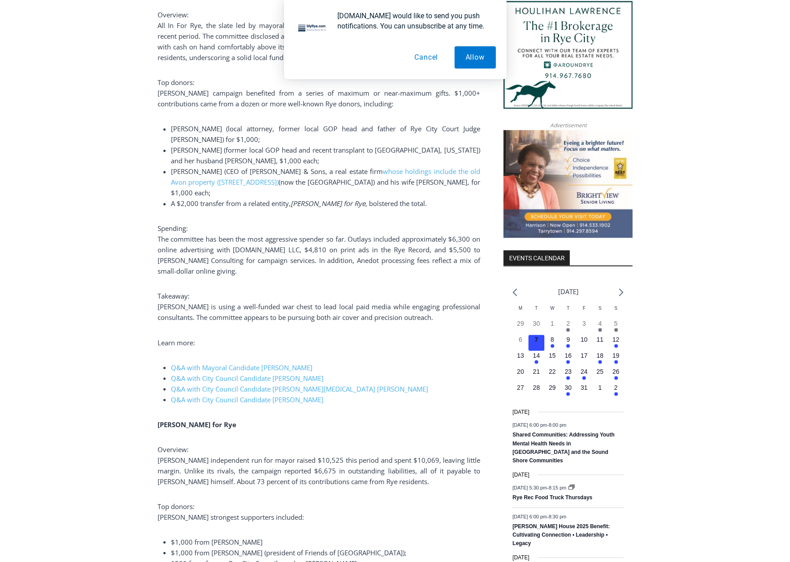
drag, startPoint x: 351, startPoint y: 459, endPoint x: 348, endPoint y: 426, distance: 33.0
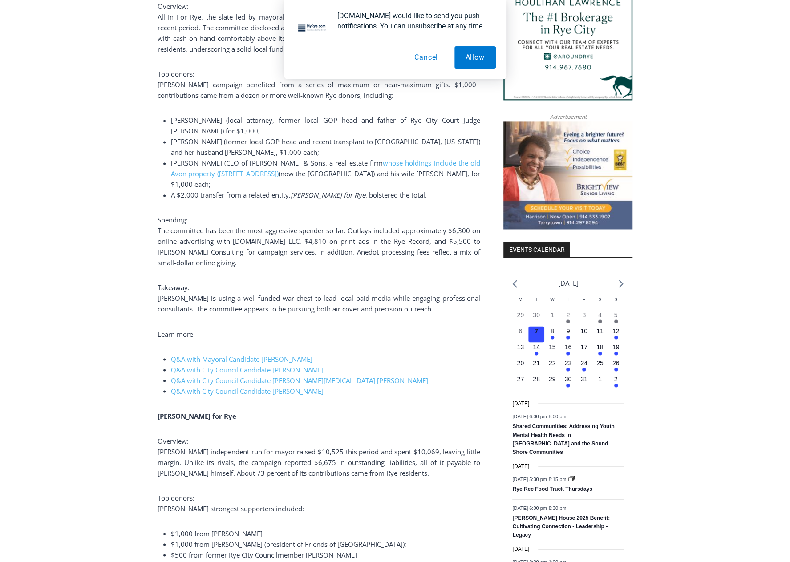
drag, startPoint x: 348, startPoint y: 426, endPoint x: 349, endPoint y: 444, distance: 17.8
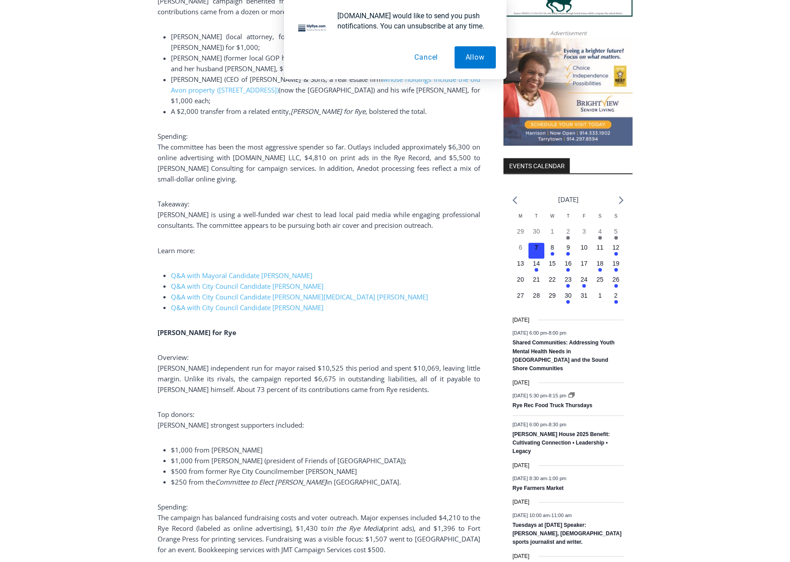
scroll to position [958, 0]
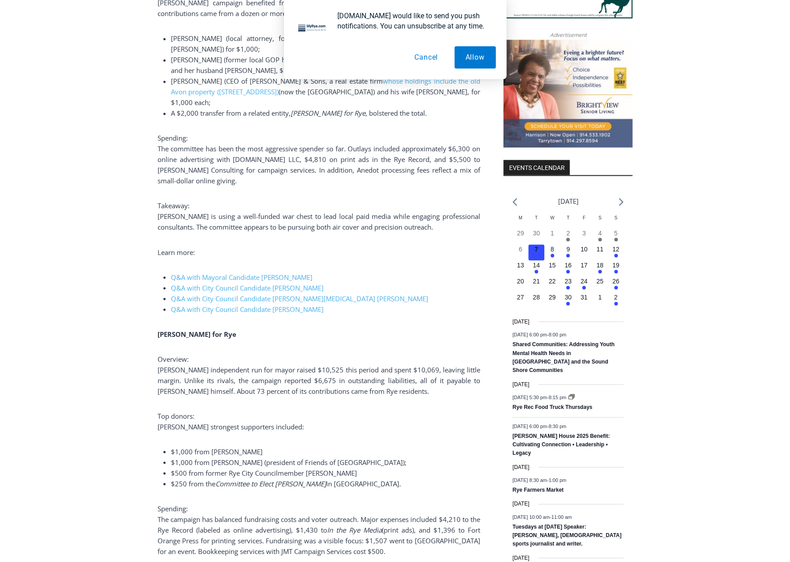
drag, startPoint x: 349, startPoint y: 444, endPoint x: 349, endPoint y: 426, distance: 17.8
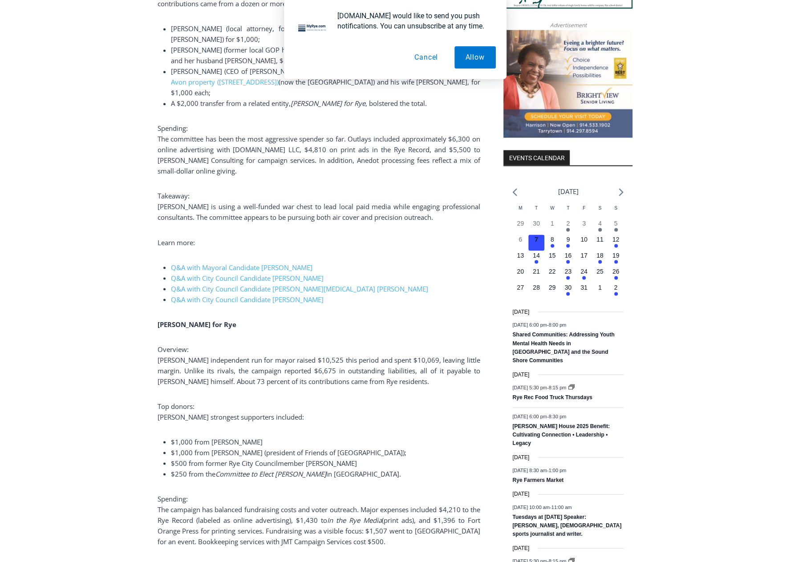
scroll to position [973, 0]
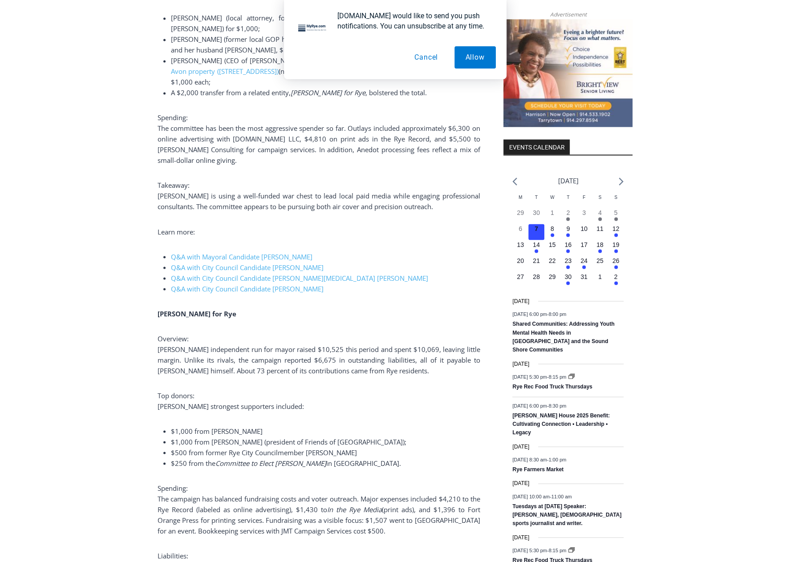
drag, startPoint x: 349, startPoint y: 426, endPoint x: 349, endPoint y: 458, distance: 32.0
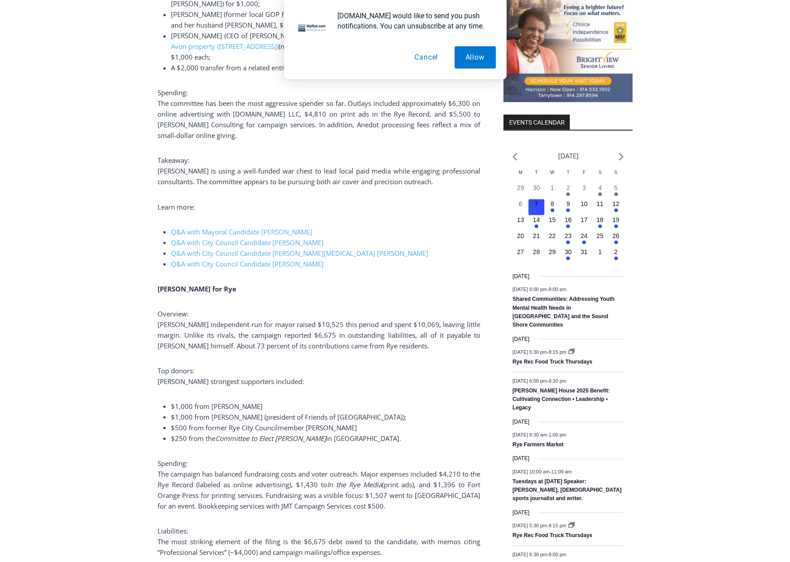
scroll to position [998, 0]
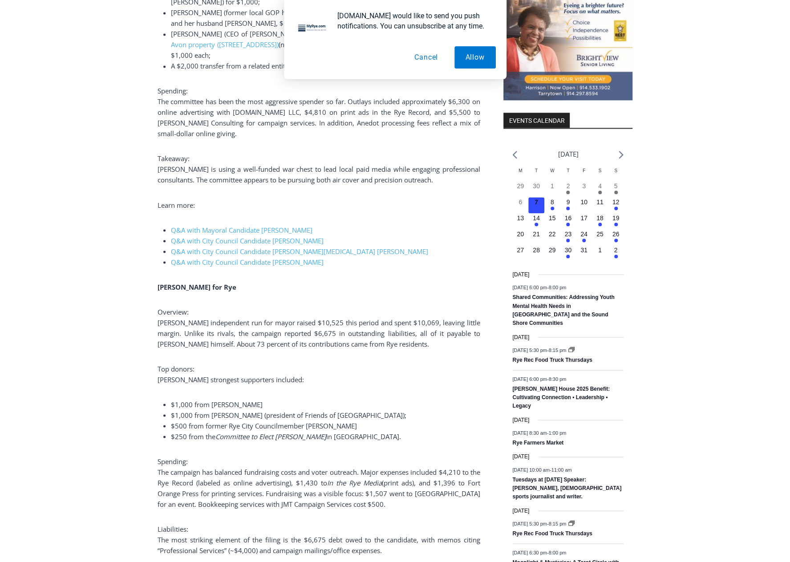
drag, startPoint x: 349, startPoint y: 458, endPoint x: 349, endPoint y: 479, distance: 21.4
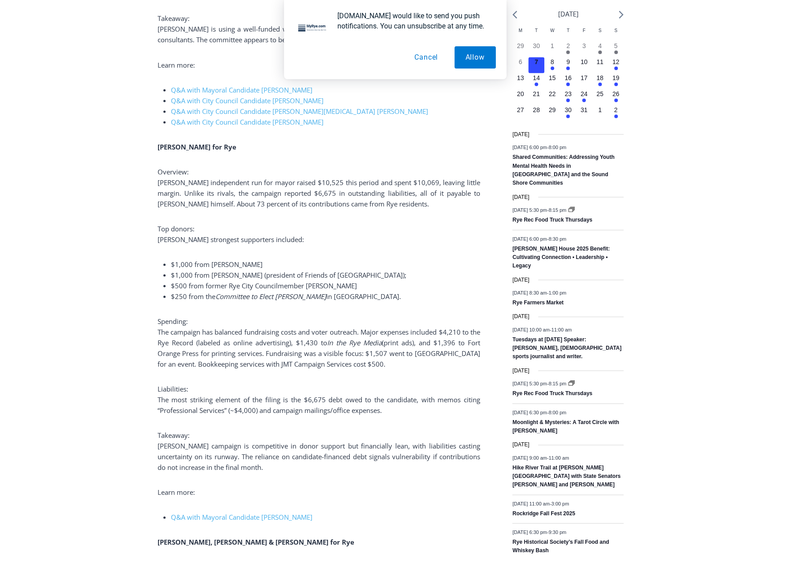
scroll to position [1145, 0]
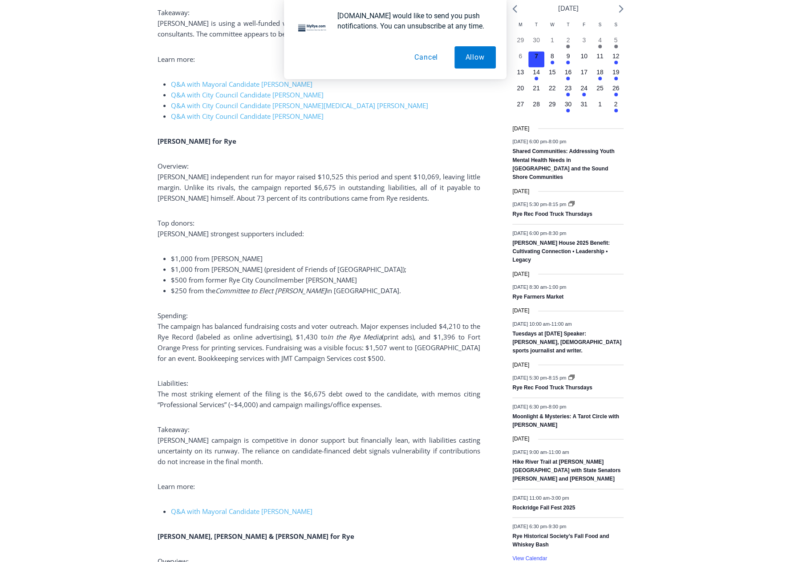
drag, startPoint x: 364, startPoint y: 368, endPoint x: 364, endPoint y: 394, distance: 26.3
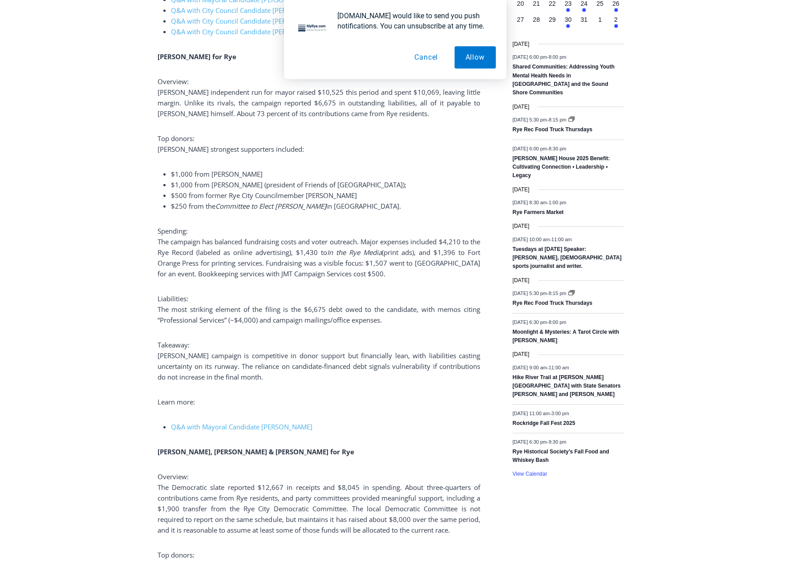
drag, startPoint x: 364, startPoint y: 394, endPoint x: 364, endPoint y: 410, distance: 15.6
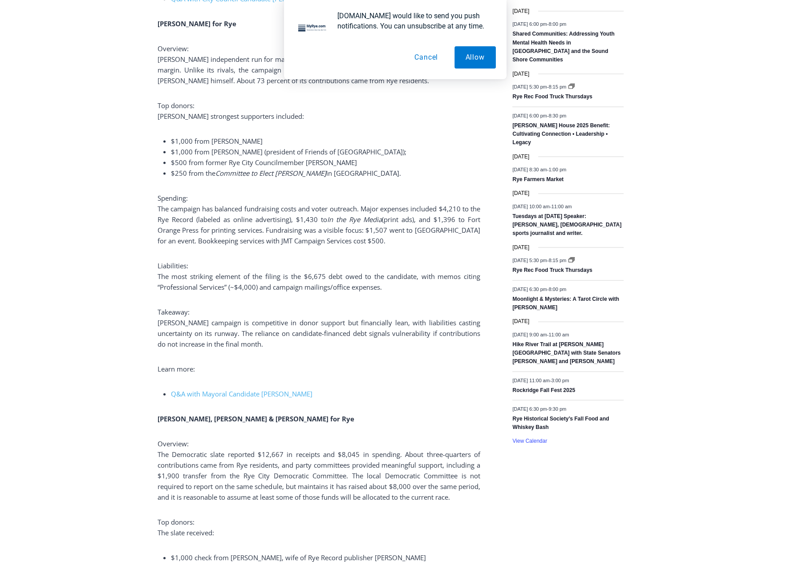
drag, startPoint x: 364, startPoint y: 410, endPoint x: 362, endPoint y: 429, distance: 19.7
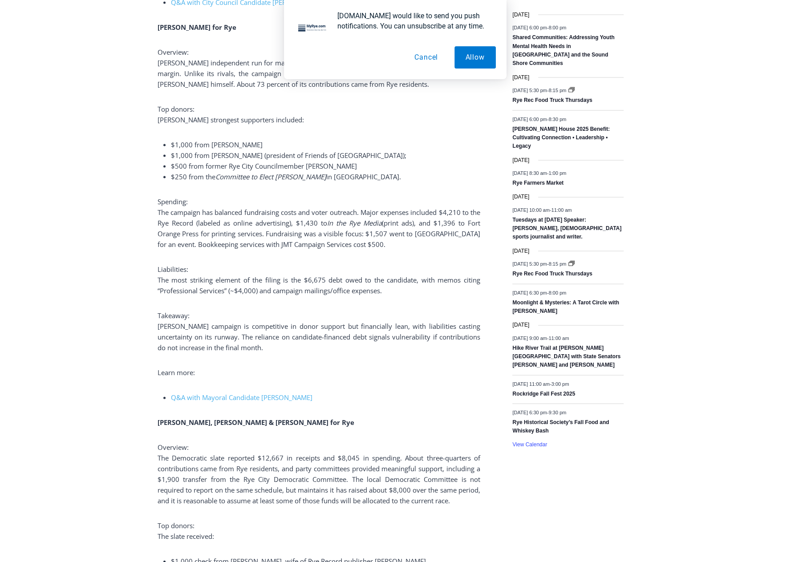
drag, startPoint x: 362, startPoint y: 415, endPoint x: 359, endPoint y: 400, distance: 15.4
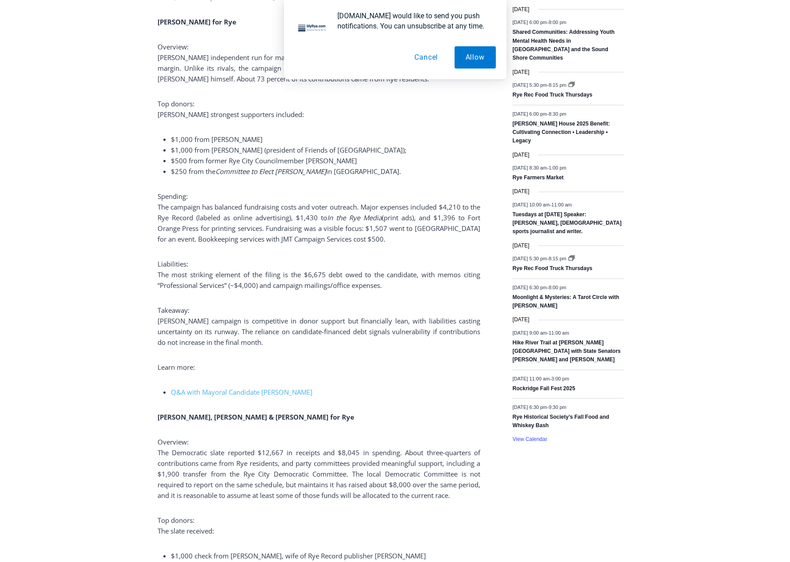
scroll to position [1264, 0]
drag, startPoint x: 359, startPoint y: 400, endPoint x: 359, endPoint y: 414, distance: 14.2
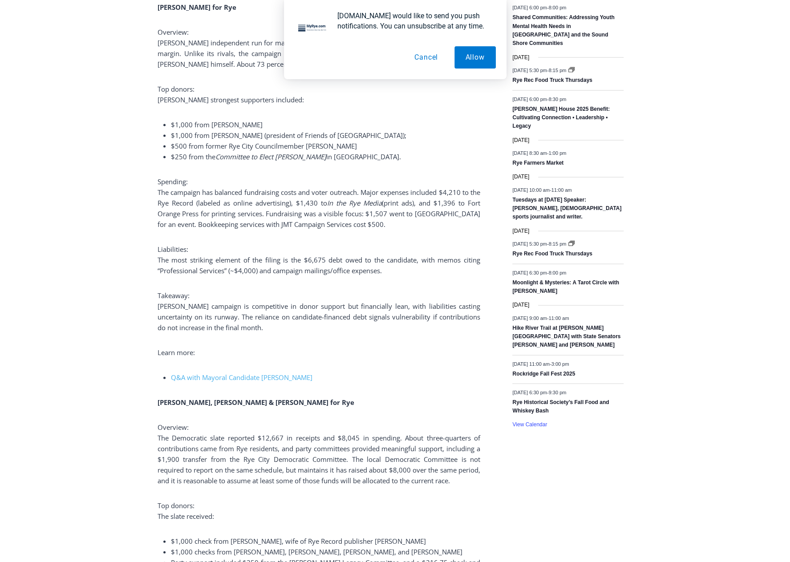
drag, startPoint x: 359, startPoint y: 414, endPoint x: 357, endPoint y: 432, distance: 17.9
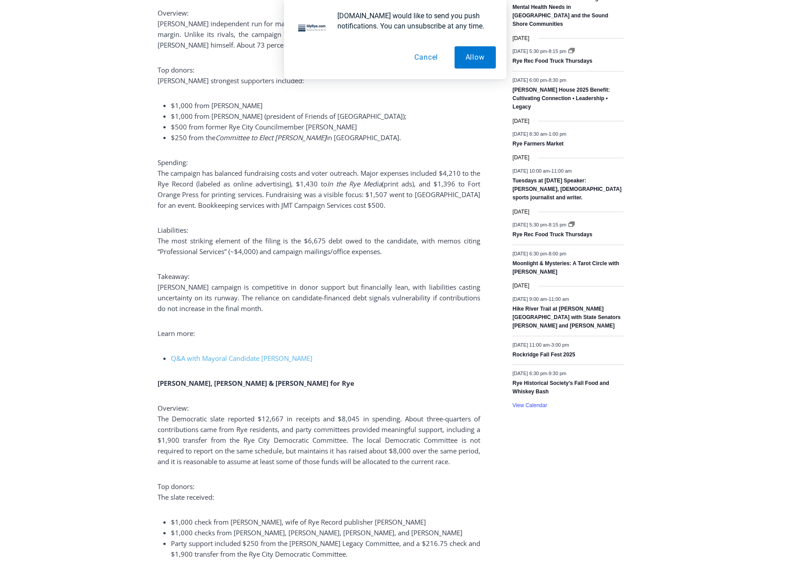
drag, startPoint x: 354, startPoint y: 393, endPoint x: 351, endPoint y: 414, distance: 21.1
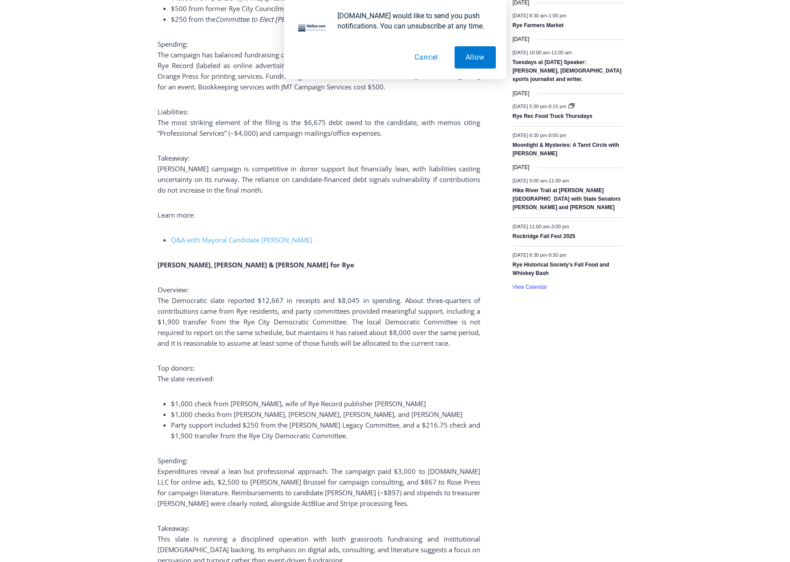
scroll to position [1432, 0]
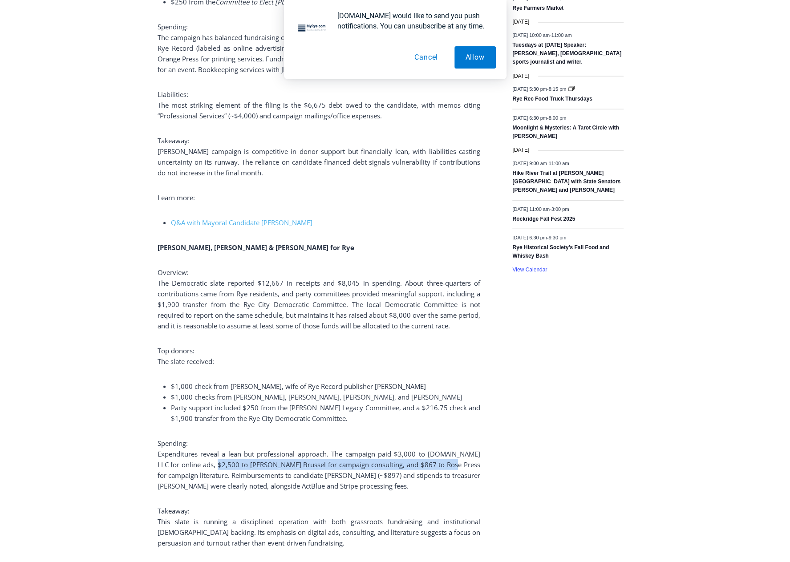
drag, startPoint x: 456, startPoint y: 453, endPoint x: 210, endPoint y: 453, distance: 246.1
click at [210, 453] on span "Expenditures reveal a lean but professional approach. The campaign paid $3,000 …" at bounding box center [319, 469] width 323 height 41
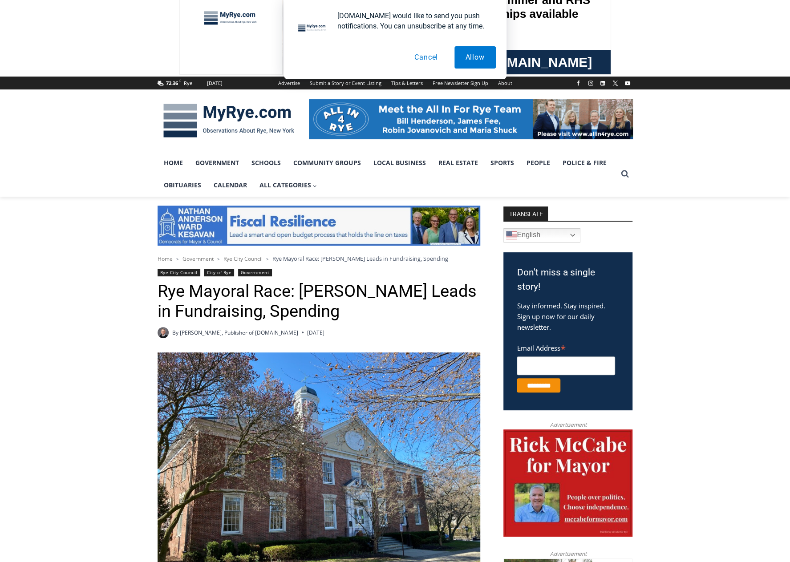
scroll to position [0, 0]
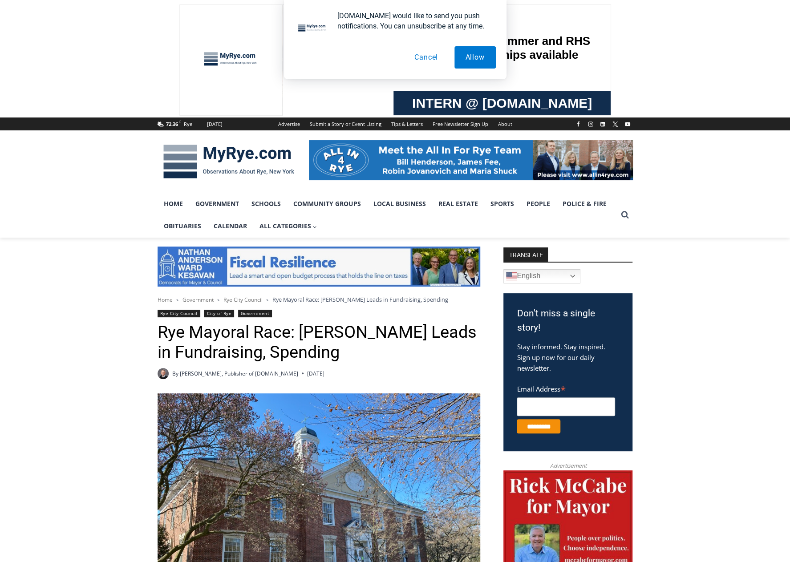
drag, startPoint x: 608, startPoint y: 513, endPoint x: 554, endPoint y: 343, distance: 178.0
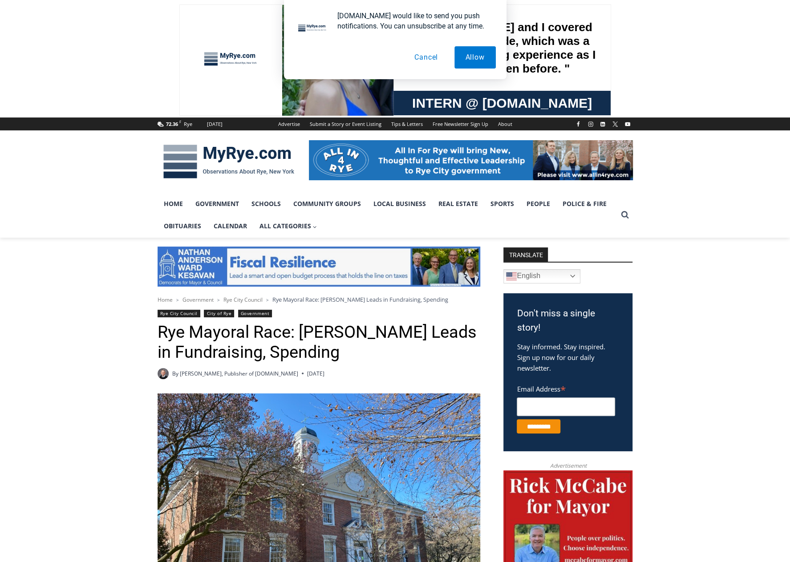
click at [433, 56] on button "Cancel" at bounding box center [426, 57] width 46 height 22
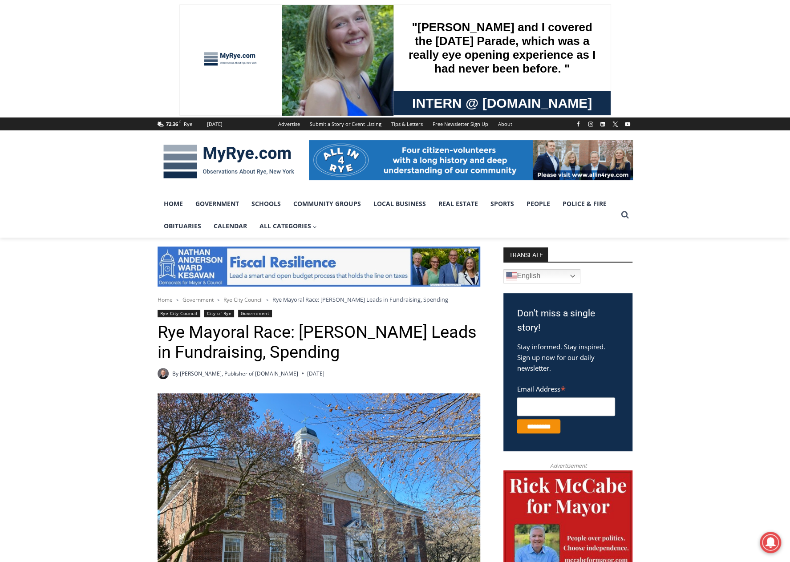
click at [243, 152] on img at bounding box center [229, 161] width 142 height 46
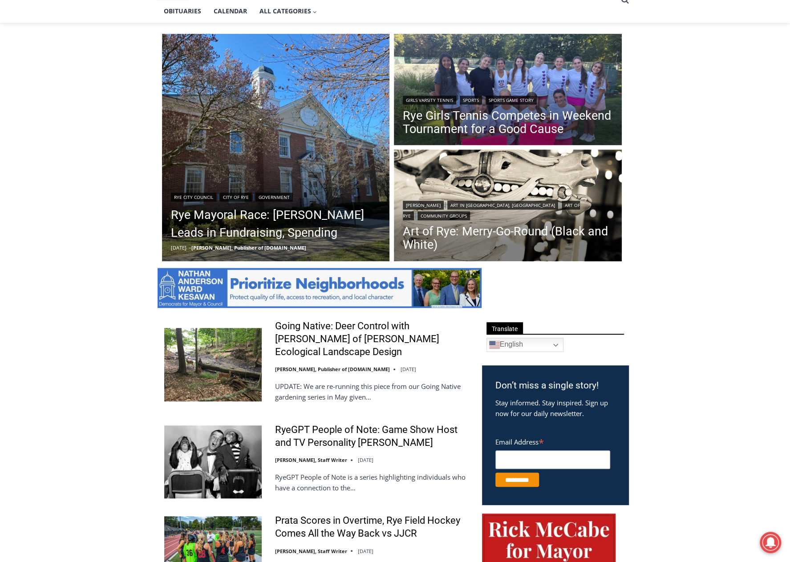
scroll to position [227, 0]
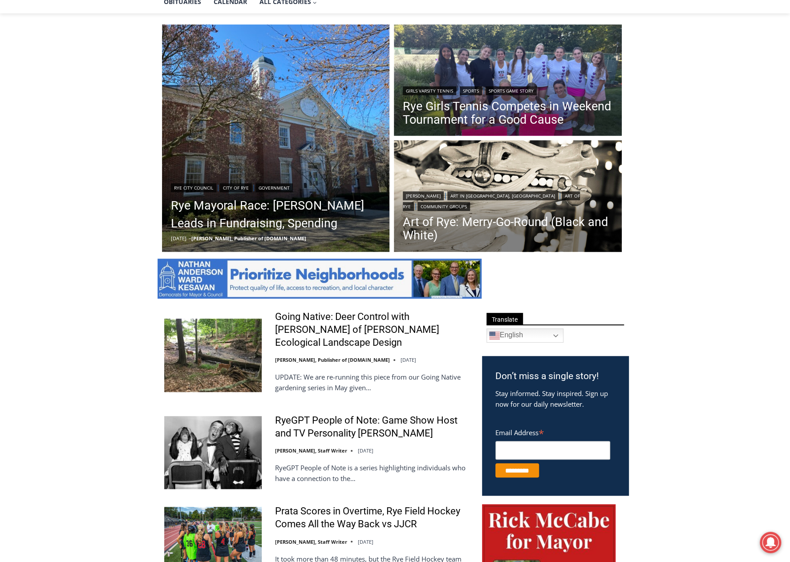
drag, startPoint x: 720, startPoint y: 351, endPoint x: 713, endPoint y: 395, distance: 44.3
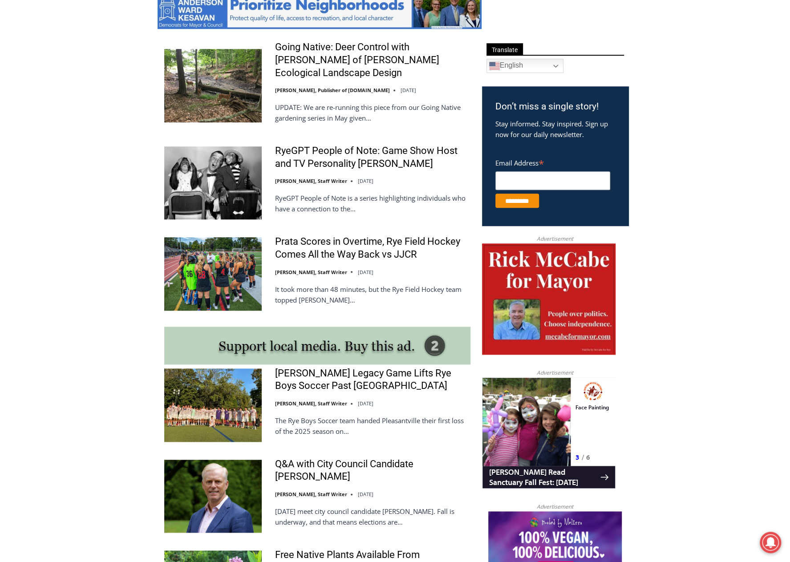
scroll to position [583, 0]
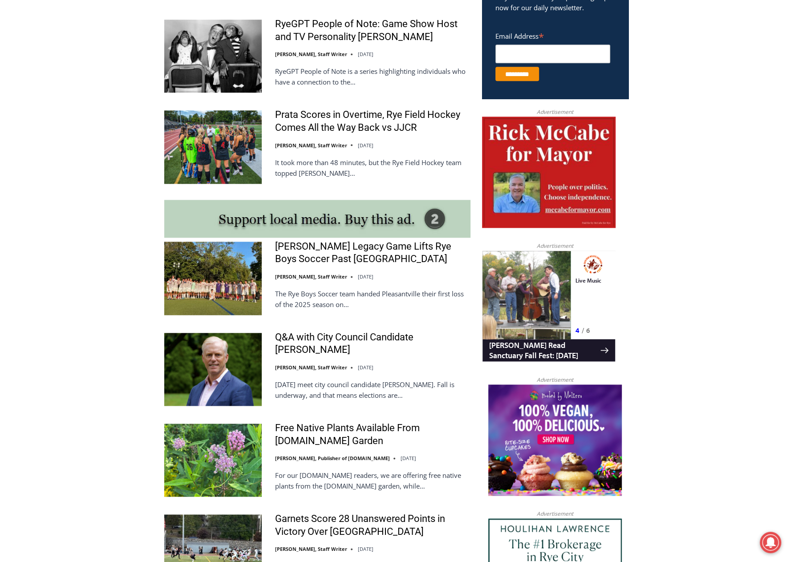
drag, startPoint x: 713, startPoint y: 395, endPoint x: 702, endPoint y: 433, distance: 39.7
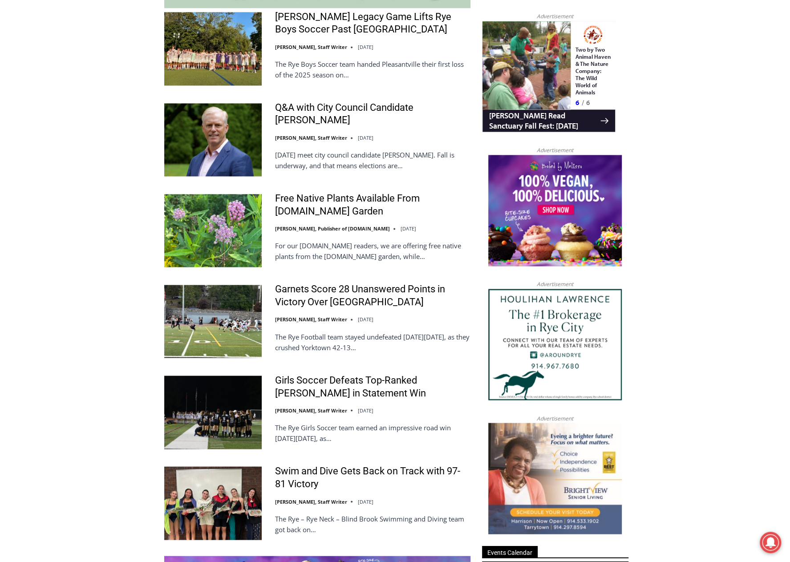
drag, startPoint x: 702, startPoint y: 433, endPoint x: 689, endPoint y: 475, distance: 43.9
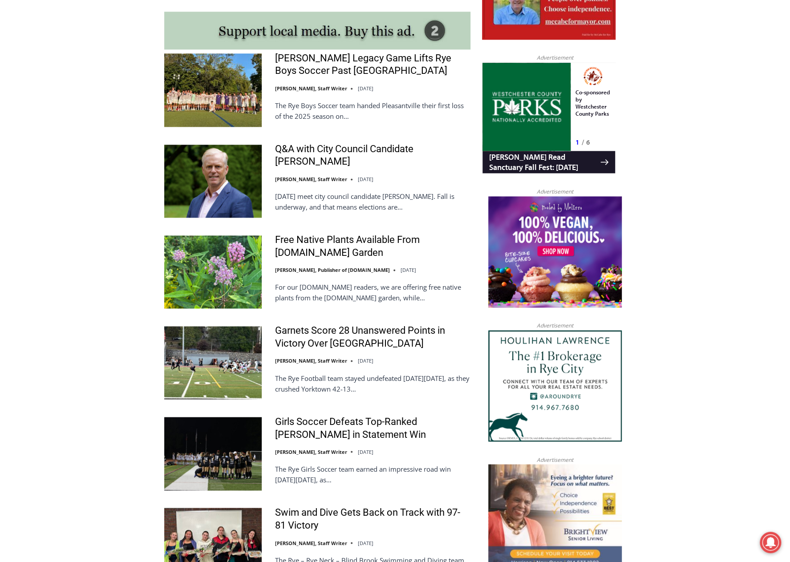
drag, startPoint x: 689, startPoint y: 475, endPoint x: 689, endPoint y: 448, distance: 26.7
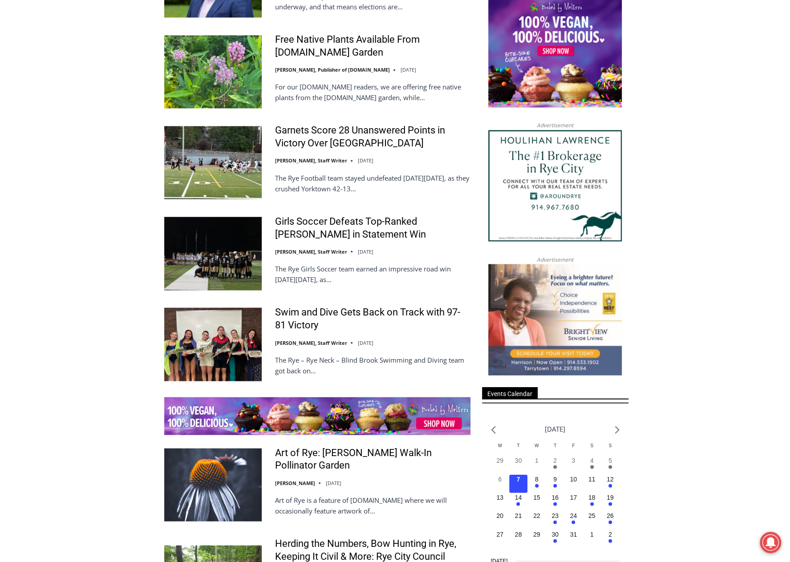
scroll to position [1031, 0]
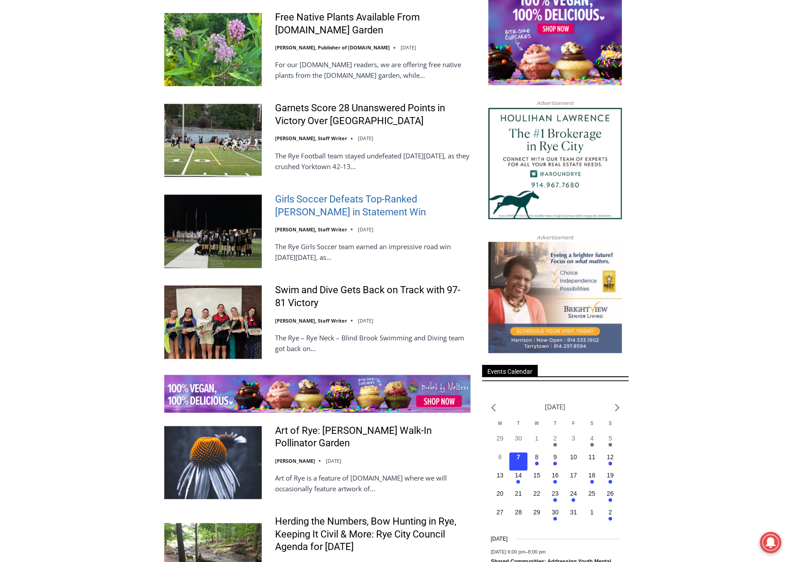
click at [319, 193] on link "Girls Soccer Defeats Top-Ranked [PERSON_NAME] in Statement Win" at bounding box center [372, 205] width 195 height 25
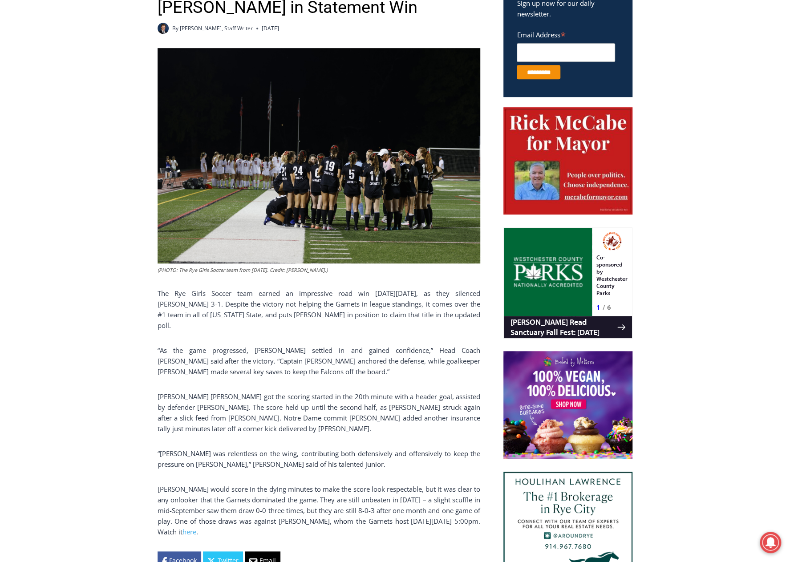
scroll to position [356, 0]
